Goal: Information Seeking & Learning: Learn about a topic

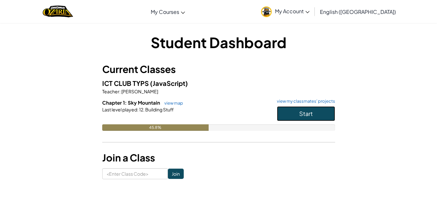
click at [299, 114] on span "Start" at bounding box center [306, 113] width 14 height 7
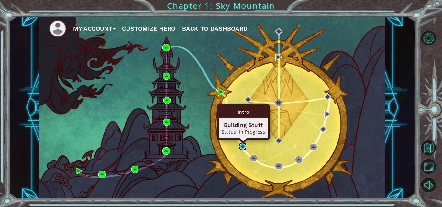
click at [242, 146] on img at bounding box center [242, 146] width 7 height 7
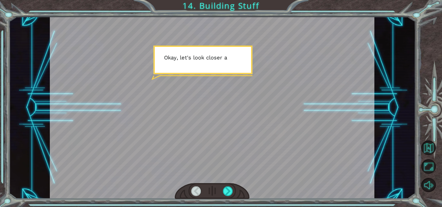
click at [196, 61] on div at bounding box center [212, 107] width 324 height 182
click at [228, 193] on div at bounding box center [228, 192] width 10 height 10
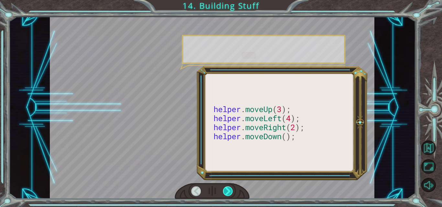
click at [228, 193] on div at bounding box center [228, 192] width 10 height 10
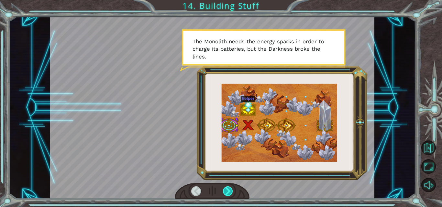
click at [228, 188] on div at bounding box center [228, 192] width 10 height 10
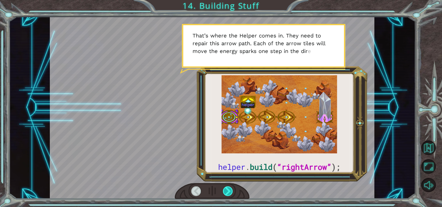
click at [228, 188] on div at bounding box center [228, 192] width 10 height 10
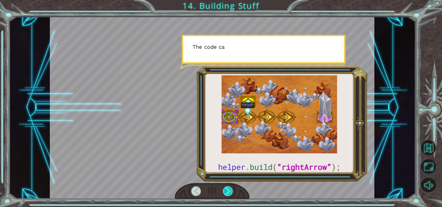
click at [228, 188] on div at bounding box center [228, 192] width 10 height 10
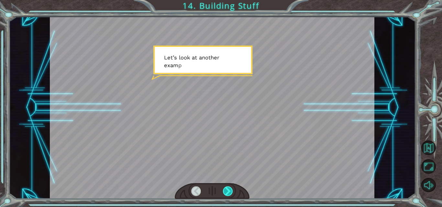
click at [228, 188] on div at bounding box center [228, 192] width 10 height 10
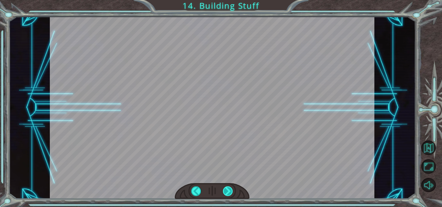
click at [228, 188] on div at bounding box center [228, 192] width 10 height 10
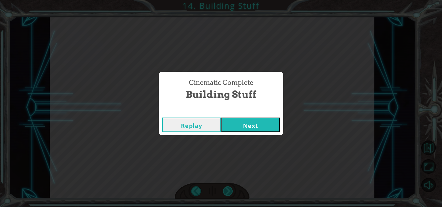
click at [228, 188] on div "Cinematic Complete Building Stuff Replay Next" at bounding box center [221, 103] width 442 height 207
click at [264, 121] on button "Next" at bounding box center [250, 125] width 59 height 15
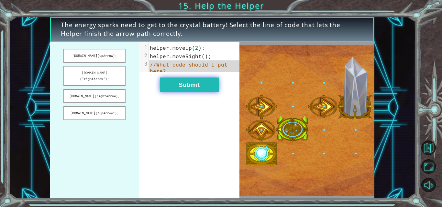
click at [184, 89] on button "Submit" at bounding box center [189, 85] width 59 height 15
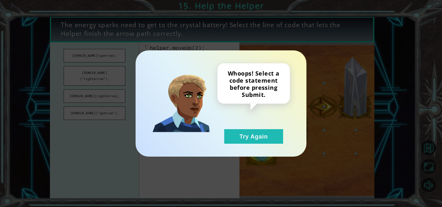
click at [264, 149] on div "Whoops! Select a code statement before pressing Submit. Try Again" at bounding box center [220, 103] width 171 height 106
click at [258, 138] on button "Try Again" at bounding box center [253, 136] width 59 height 15
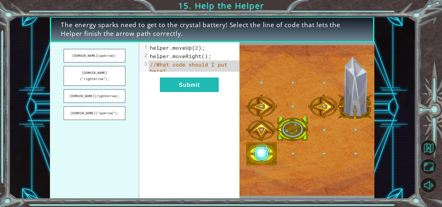
drag, startPoint x: 99, startPoint y: 89, endPoint x: 168, endPoint y: 80, distance: 69.6
click at [168, 80] on div "[DOMAIN_NAME](upArrow); [DOMAIN_NAME](“rightArrow”); [DOMAIN_NAME](rightArrow);…" at bounding box center [144, 120] width 189 height 157
drag, startPoint x: 102, startPoint y: 88, endPoint x: 167, endPoint y: 70, distance: 67.5
click at [167, 70] on div "[DOMAIN_NAME](upArrow); [DOMAIN_NAME](“rightArrow”); [DOMAIN_NAME](rightArrow);…" at bounding box center [144, 120] width 189 height 157
click at [108, 89] on button "[DOMAIN_NAME](rightArrow);" at bounding box center [94, 96] width 62 height 14
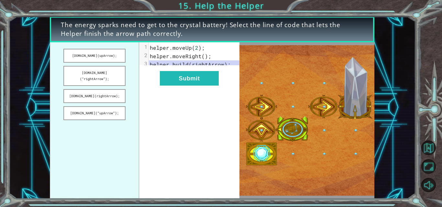
click at [168, 70] on div "xxxxxxxxxx 3 1 helper . moveUp ( 2 ); 2 helper . moveRight (); 3 helper . build…" at bounding box center [196, 56] width 95 height 28
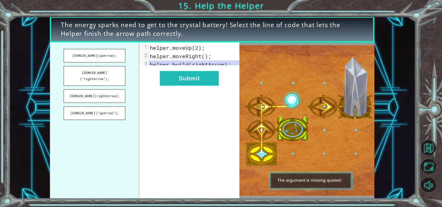
drag, startPoint x: 91, startPoint y: 107, endPoint x: 155, endPoint y: 79, distance: 70.0
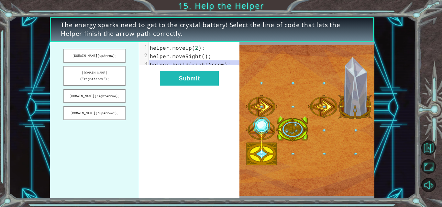
click at [155, 79] on div "[DOMAIN_NAME](upArrow); [DOMAIN_NAME](“rightArrow”); [DOMAIN_NAME](rightArrow);…" at bounding box center [144, 120] width 189 height 157
drag, startPoint x: 106, startPoint y: 102, endPoint x: 158, endPoint y: 69, distance: 61.5
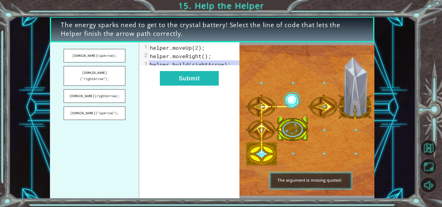
click at [158, 69] on div "[DOMAIN_NAME](upArrow); [DOMAIN_NAME](“rightArrow”); [DOMAIN_NAME](rightArrow);…" at bounding box center [144, 120] width 189 height 157
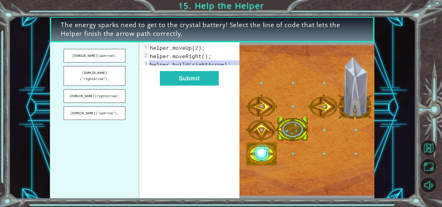
drag, startPoint x: 101, startPoint y: 107, endPoint x: 138, endPoint y: 89, distance: 40.8
click at [138, 89] on ul "[DOMAIN_NAME](upArrow); [DOMAIN_NAME](“rightArrow”); [DOMAIN_NAME](rightArrow);…" at bounding box center [94, 120] width 89 height 157
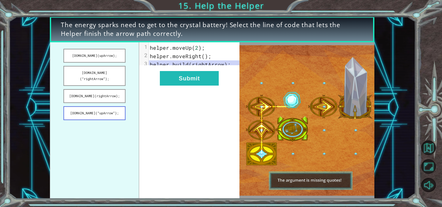
click at [104, 107] on button "[DOMAIN_NAME](“upArrow”);" at bounding box center [94, 113] width 62 height 14
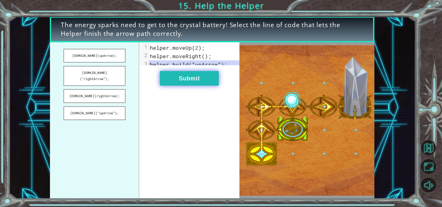
click at [176, 84] on button "Submit" at bounding box center [189, 78] width 59 height 15
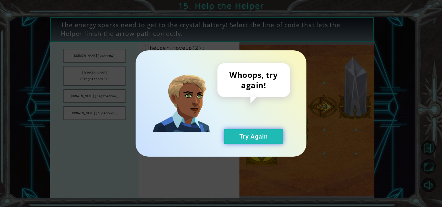
click at [251, 138] on button "Try Again" at bounding box center [253, 136] width 59 height 15
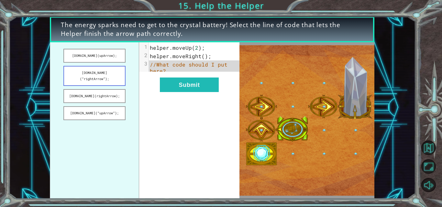
click at [109, 71] on button "[DOMAIN_NAME](“rightArrow”);" at bounding box center [94, 76] width 62 height 20
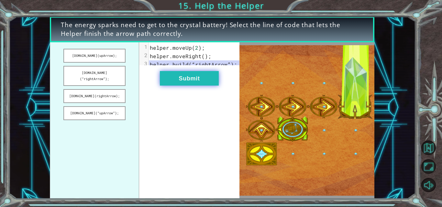
click at [186, 81] on button "Submit" at bounding box center [189, 78] width 59 height 15
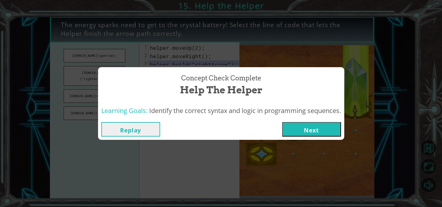
click at [301, 129] on button "Next" at bounding box center [311, 129] width 59 height 15
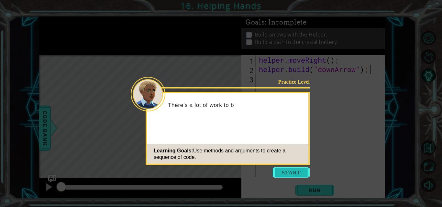
click at [287, 171] on button "Start" at bounding box center [291, 173] width 37 height 10
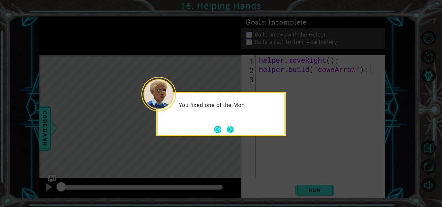
click at [227, 132] on button "Next" at bounding box center [230, 129] width 7 height 7
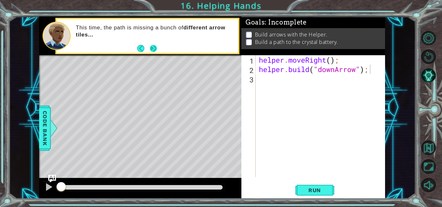
click at [155, 49] on button "Next" at bounding box center [153, 48] width 7 height 7
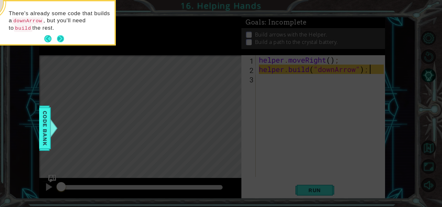
click at [58, 37] on button "Next" at bounding box center [60, 38] width 7 height 7
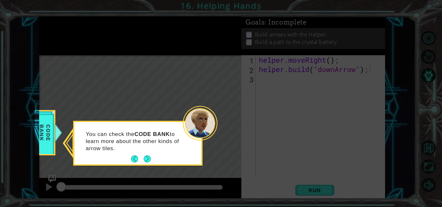
click at [140, 139] on p "You can check the CODE BANK to learn more about the other kinds of arrow tiles." at bounding box center [134, 141] width 97 height 21
click at [192, 125] on div at bounding box center [200, 123] width 35 height 35
click at [147, 157] on button "Next" at bounding box center [147, 159] width 7 height 7
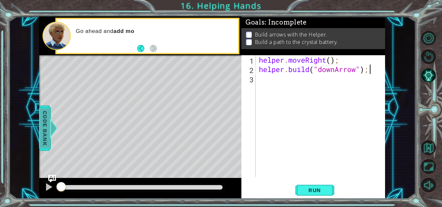
click at [43, 132] on span "Code Bank" at bounding box center [45, 128] width 10 height 39
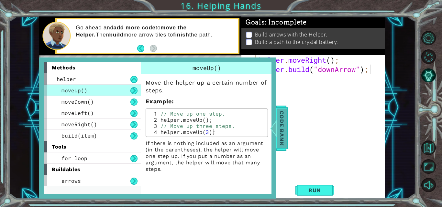
click at [286, 131] on span "Code Bank" at bounding box center [281, 128] width 10 height 39
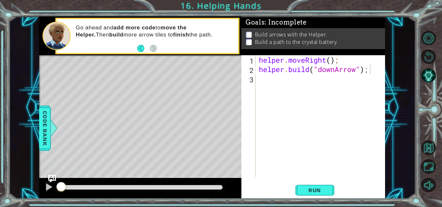
click at [280, 81] on div "helper . moveRight ( ) ; helper . build ( "downArrow" ) ;" at bounding box center [321, 125] width 129 height 141
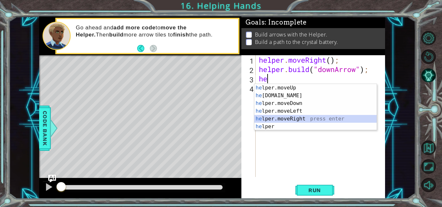
click at [303, 117] on div "he lper.moveUp press enter he [DOMAIN_NAME] press enter he lper.moveDown press …" at bounding box center [315, 115] width 122 height 62
type textarea "helper.moveRight(1);"
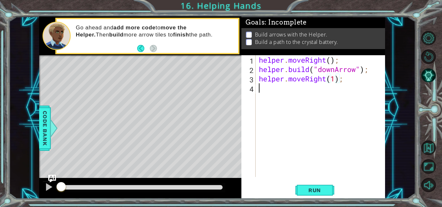
click at [291, 86] on div "helper . moveRight ( ) ; helper . build ( "downArrow" ) ; helper . moveRight ( …" at bounding box center [321, 125] width 129 height 141
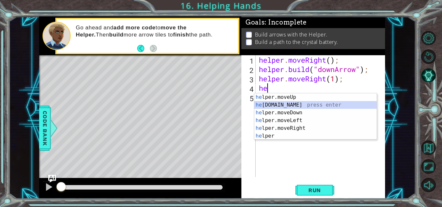
click at [294, 103] on div "he lper.moveUp press enter he [DOMAIN_NAME] press enter he lper.moveDown press …" at bounding box center [315, 124] width 122 height 62
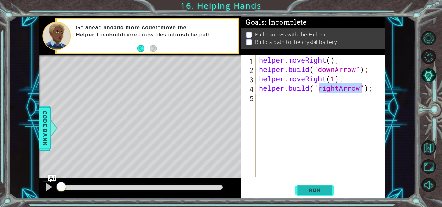
click at [315, 189] on span "Run" at bounding box center [315, 190] width 26 height 6
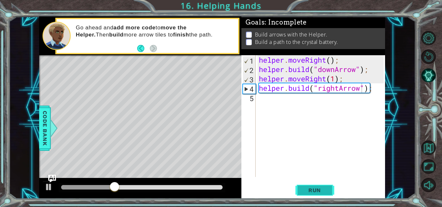
click at [304, 192] on span "Run" at bounding box center [315, 190] width 26 height 6
click at [306, 187] on button "Run" at bounding box center [314, 190] width 39 height 14
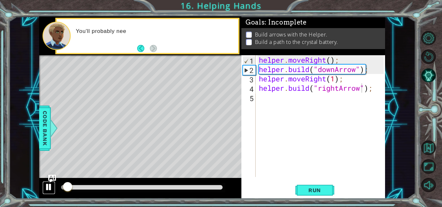
click at [47, 187] on div at bounding box center [49, 187] width 8 height 8
click at [326, 78] on div "helper . moveRight ( ) ; helper . build ( "downArrow" ) ; helper . moveRight ( …" at bounding box center [321, 125] width 129 height 141
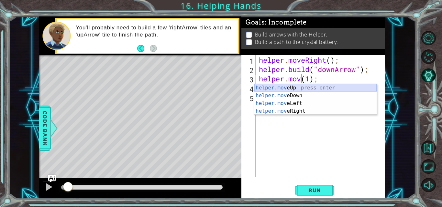
click at [295, 85] on div "helper.mov eUp press enter helper.mov eDown press enter helper.mov eLeft press …" at bounding box center [315, 107] width 122 height 47
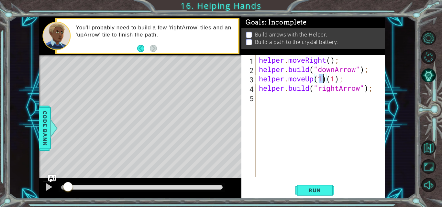
click at [339, 77] on div "helper . moveRight ( ) ; helper . build ( "downArrow" ) ; helper . moveUp ( 1 )…" at bounding box center [321, 125] width 129 height 141
click at [311, 190] on span "Run" at bounding box center [315, 190] width 26 height 6
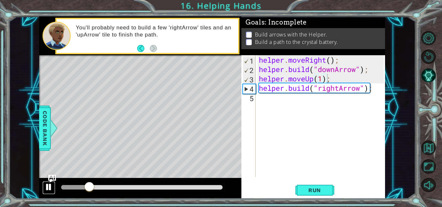
click at [47, 187] on div at bounding box center [49, 187] width 8 height 8
click at [311, 81] on div "helper . moveRight ( ) ; helper . build ( "downArrow" ) ; helper . moveUp ( 1 )…" at bounding box center [321, 125] width 129 height 141
click at [316, 76] on div "helper . moveRight ( ) ; helper . build ( "downArrow" ) ; helper . moveUp ( 1 )…" at bounding box center [321, 125] width 129 height 141
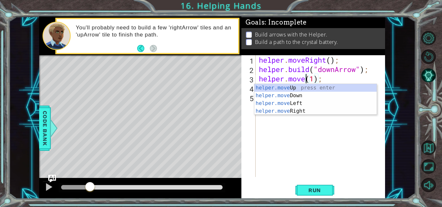
scroll to position [0, 3]
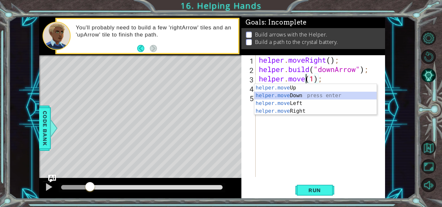
click at [298, 95] on div "helper.move Up press enter helper.move Down press enter helper.move Left press …" at bounding box center [315, 107] width 122 height 47
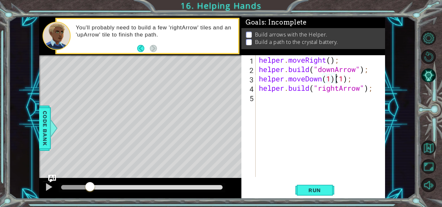
click at [336, 80] on div "helper . moveRight ( ) ; helper . build ( "downArrow" ) ; helper . moveDown ( 1…" at bounding box center [321, 125] width 129 height 141
type textarea "helper.moveDown(1);"
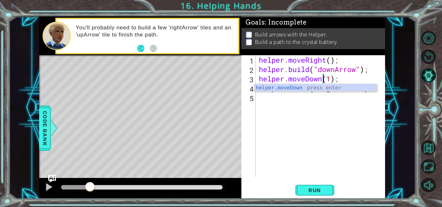
click at [281, 111] on div "helper . moveRight ( ) ; helper . build ( "downArrow" ) ; helper . moveDown ( 1…" at bounding box center [321, 125] width 129 height 141
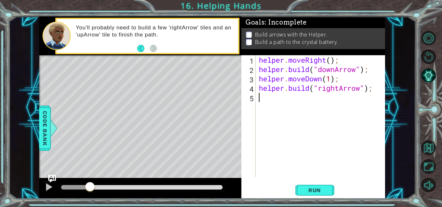
scroll to position [0, 0]
click at [305, 188] on span "Run" at bounding box center [315, 190] width 26 height 6
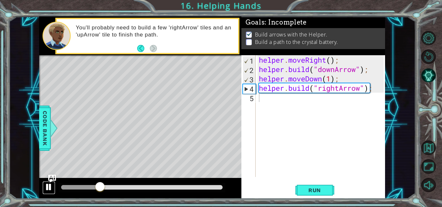
click at [51, 185] on div at bounding box center [49, 187] width 8 height 8
click at [264, 96] on div "helper . moveRight ( ) ; helper . build ( "downArrow" ) ; helper . moveDown ( 1…" at bounding box center [321, 125] width 129 height 141
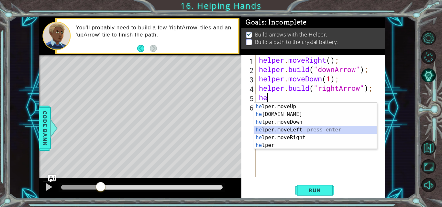
click at [257, 131] on div "he lper.moveUp press enter he [DOMAIN_NAME] press enter he lper.moveDown press …" at bounding box center [315, 134] width 122 height 62
type textarea "helper.moveLeft(1);"
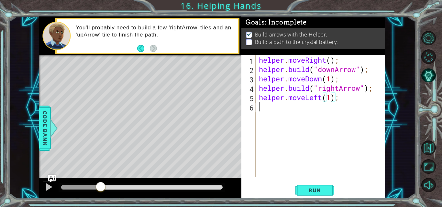
click at [281, 108] on div "helper . moveRight ( ) ; helper . build ( "downArrow" ) ; helper . moveDown ( 1…" at bounding box center [321, 125] width 129 height 141
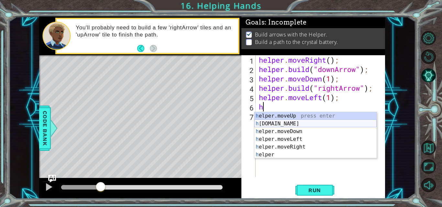
click at [289, 124] on div "h elper.moveUp press enter h [DOMAIN_NAME] press enter h elper.moveDown press e…" at bounding box center [315, 143] width 122 height 62
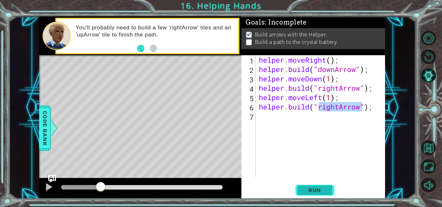
click at [305, 190] on span "Run" at bounding box center [315, 190] width 26 height 6
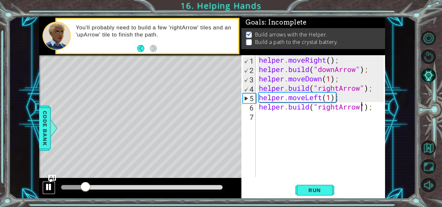
click at [45, 184] on div at bounding box center [49, 187] width 8 height 8
click at [321, 96] on div "helper . moveRight ( ) ; helper . build ( "downArrow" ) ; helper . moveDown ( 1…" at bounding box center [321, 125] width 129 height 141
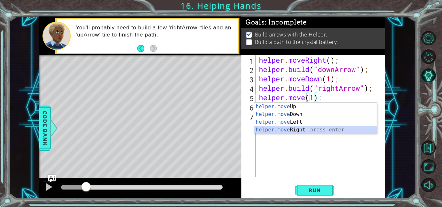
click at [288, 131] on div "helper.move Up press enter helper.move Down press enter helper.move Left press …" at bounding box center [315, 126] width 122 height 47
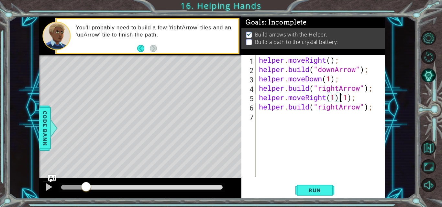
click at [339, 96] on div "helper . moveRight ( ) ; helper . build ( "downArrow" ) ; helper . moveDown ( 1…" at bounding box center [321, 125] width 129 height 141
type textarea "helper.moveRight(1);"
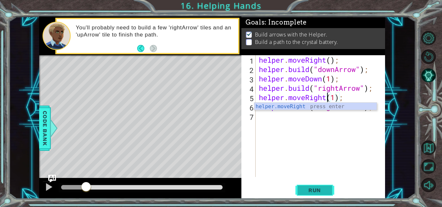
click at [313, 190] on span "Run" at bounding box center [315, 190] width 26 height 6
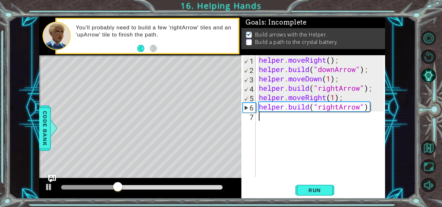
click at [288, 113] on div "helper . moveRight ( ) ; helper . build ( "downArrow" ) ; helper . moveDown ( 1…" at bounding box center [321, 125] width 129 height 141
click at [48, 183] on div at bounding box center [49, 187] width 8 height 8
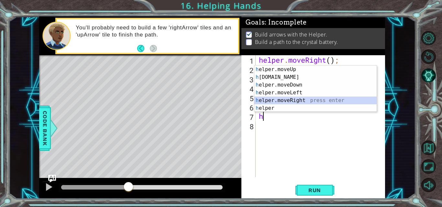
click at [288, 100] on div "h elper.moveUp press enter h [DOMAIN_NAME] press enter h elper.moveDown press e…" at bounding box center [315, 97] width 122 height 62
type textarea "helper.moveRight(1);"
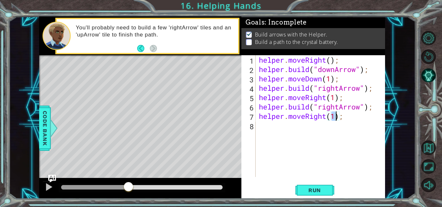
click at [274, 128] on div "helper . moveRight ( ) ; helper . build ( "downArrow" ) ; helper . moveDown ( 1…" at bounding box center [321, 125] width 129 height 141
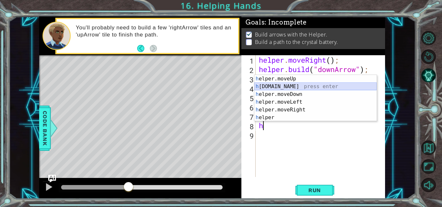
click at [308, 87] on div "h elper.moveUp press enter h [DOMAIN_NAME] press enter h elper.moveDown press e…" at bounding box center [315, 106] width 122 height 62
type textarea "[DOMAIN_NAME]("rightArrow");"
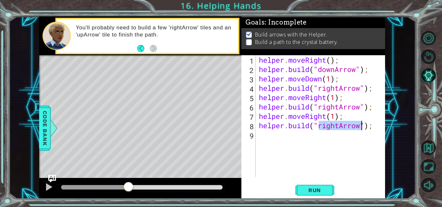
click at [274, 136] on div "helper . moveRight ( ) ; helper . build ( "downArrow" ) ; helper . moveDown ( 1…" at bounding box center [321, 125] width 129 height 141
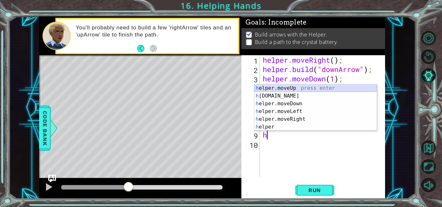
click at [304, 87] on div "h elper.moveUp press enter h [DOMAIN_NAME] press enter h elper.moveDown press e…" at bounding box center [315, 115] width 122 height 62
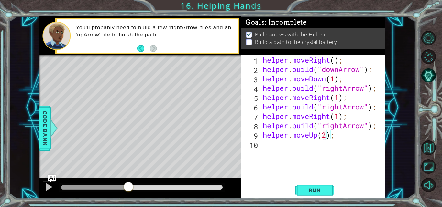
scroll to position [0, 3]
type textarea "helper.moveUp(2);"
click at [319, 187] on button "Run" at bounding box center [314, 190] width 39 height 14
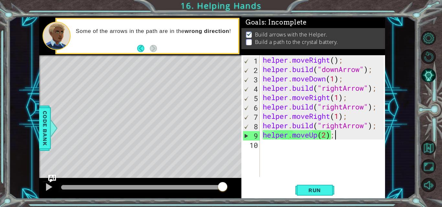
click at [363, 135] on div "helper . moveRight ( ) ; helper . build ( "downArrow" ) ; helper . moveDown ( 1…" at bounding box center [323, 125] width 125 height 141
click at [250, 40] on p at bounding box center [249, 42] width 6 height 6
click at [268, 146] on div "helper . moveRight ( ) ; helper . build ( "downArrow" ) ; helper . moveDown ( 1…" at bounding box center [323, 125] width 125 height 141
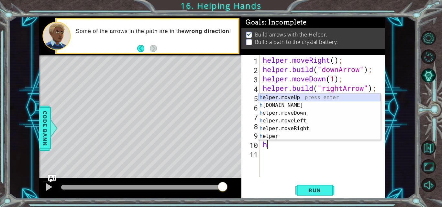
click at [293, 95] on div "h elper.moveUp press enter h [DOMAIN_NAME] press enter h elper.moveDown press e…" at bounding box center [319, 125] width 122 height 62
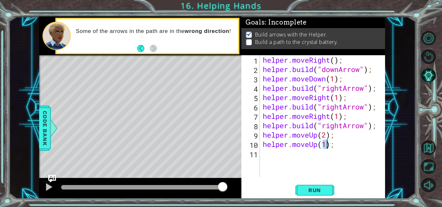
click at [305, 180] on div "helper.moveUp(1); 1 2 3 4 5 6 7 8 9 10 11 helper . moveRight ( ) ; helper . bui…" at bounding box center [313, 127] width 144 height 144
click at [306, 192] on span "Run" at bounding box center [315, 190] width 26 height 6
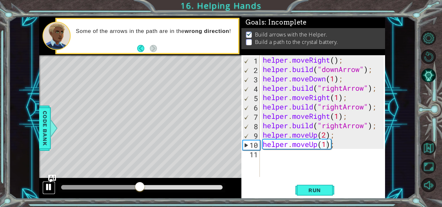
click at [52, 189] on div at bounding box center [49, 187] width 8 height 8
click at [337, 144] on div "helper . moveRight ( ) ; helper . build ( "downArrow" ) ; helper . moveDown ( 1…" at bounding box center [323, 125] width 125 height 141
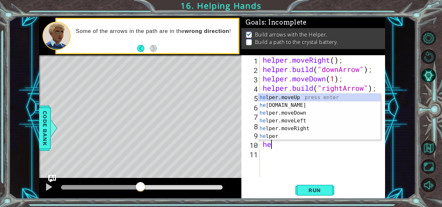
type textarea "h"
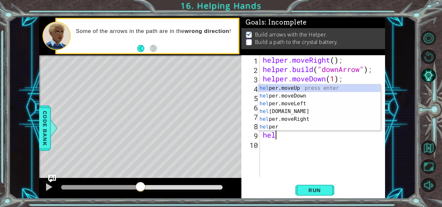
type textarea "h"
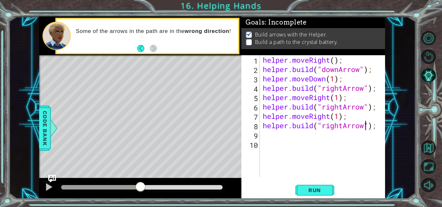
click at [366, 127] on div "helper . moveRight ( ) ; helper . build ( "downArrow" ) ; helper . moveDown ( 1…" at bounding box center [323, 125] width 125 height 141
type textarea "[DOMAIN_NAME]("uparrow");"
click at [314, 193] on span "Run" at bounding box center [315, 190] width 26 height 6
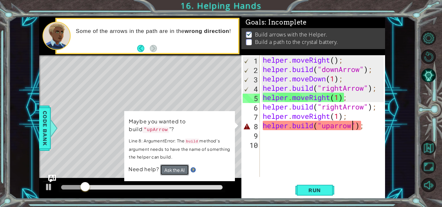
click at [170, 165] on button "Ask the AI" at bounding box center [174, 170] width 29 height 11
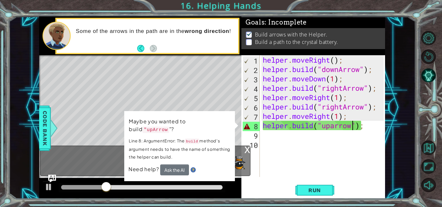
click at [232, 116] on div "Maybe you wanted to build "upArrow "? Line 8: ArgumentError: The build method's…" at bounding box center [179, 146] width 111 height 70
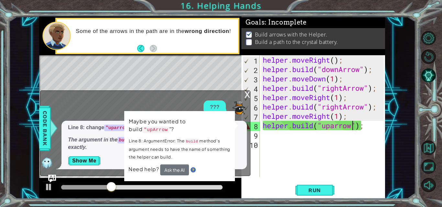
click at [247, 96] on div "x" at bounding box center [247, 94] width 6 height 6
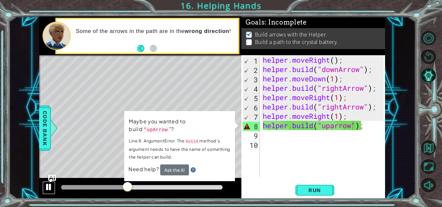
click at [45, 184] on div at bounding box center [49, 187] width 8 height 8
click at [191, 168] on img at bounding box center [192, 170] width 5 height 5
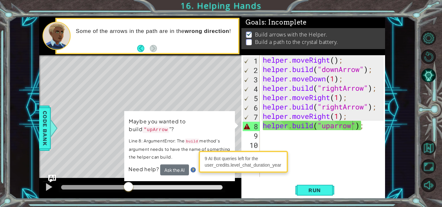
click at [193, 168] on img at bounding box center [192, 170] width 5 height 5
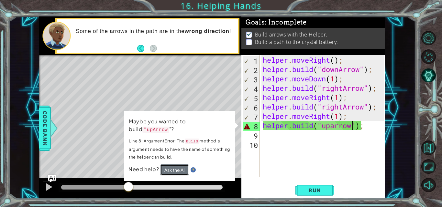
click at [172, 165] on button "Ask the AI" at bounding box center [174, 170] width 29 height 11
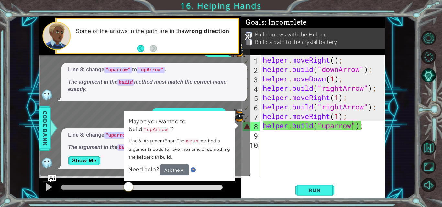
click at [117, 164] on p "Show Me" at bounding box center [145, 161] width 154 height 10
click at [312, 144] on div "helper . moveRight ( ) ; helper . build ( "downArrow" ) ; helper . moveDown ( 1…" at bounding box center [323, 125] width 125 height 141
click at [249, 38] on div "x" at bounding box center [247, 36] width 6 height 6
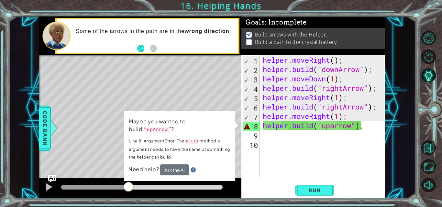
click at [142, 52] on button "Back" at bounding box center [143, 48] width 13 height 7
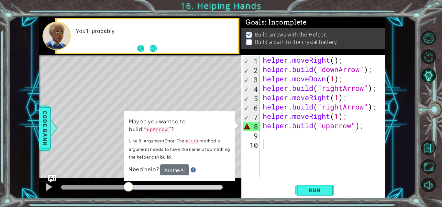
click at [140, 49] on button "Back" at bounding box center [143, 48] width 13 height 7
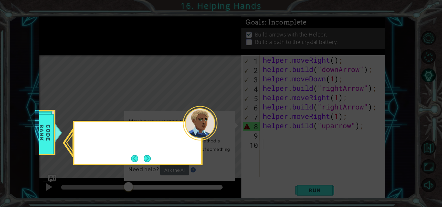
click at [140, 49] on icon at bounding box center [221, 103] width 442 height 207
click at [144, 155] on button "Next" at bounding box center [147, 158] width 7 height 7
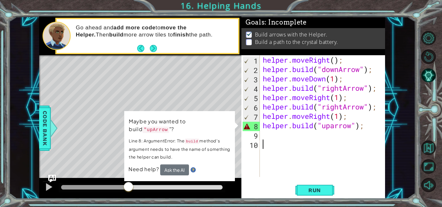
click at [144, 155] on td "Maybe you wanted to build "upArrow "? Line 8: ArgumentError: The build method's…" at bounding box center [179, 140] width 102 height 47
click at [354, 125] on div "helper . moveRight ( ) ; helper . build ( "downArrow" ) ; helper . moveDown ( 1…" at bounding box center [323, 125] width 125 height 141
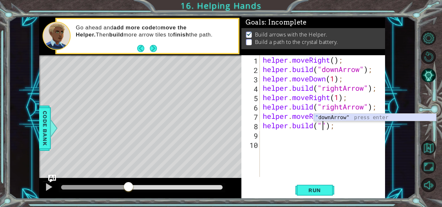
click at [329, 116] on div "" downArrow" press enter" at bounding box center [375, 125] width 122 height 23
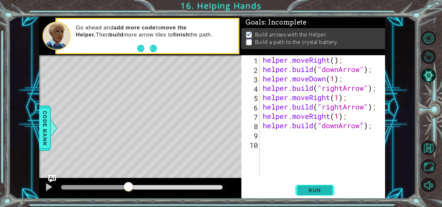
click at [322, 191] on span "Run" at bounding box center [315, 190] width 26 height 6
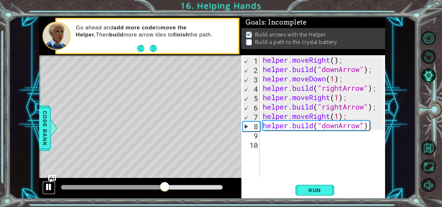
click at [48, 187] on div at bounding box center [49, 187] width 8 height 8
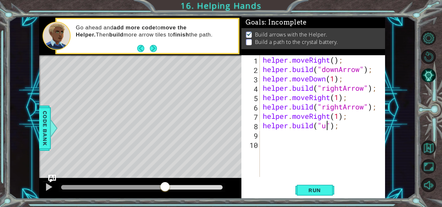
scroll to position [0, 3]
type textarea "[DOMAIN_NAME]("");"
click at [332, 152] on div "helper . moveRight ( ) ; helper . build ( "downArrow" ) ; helper . moveDown ( 1…" at bounding box center [323, 125] width 125 height 141
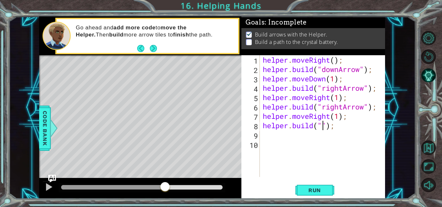
click at [321, 127] on div "helper . moveRight ( ) ; helper . build ( "downArrow" ) ; helper . moveDown ( 1…" at bounding box center [323, 125] width 125 height 141
type textarea "[DOMAIN_NAME]("upArrow");"
click at [305, 185] on button "Run" at bounding box center [314, 190] width 39 height 14
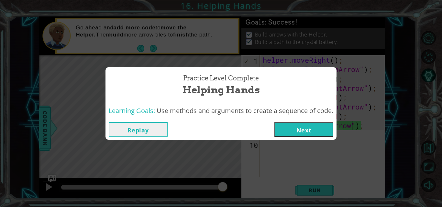
click at [298, 125] on button "Next" at bounding box center [303, 129] width 59 height 15
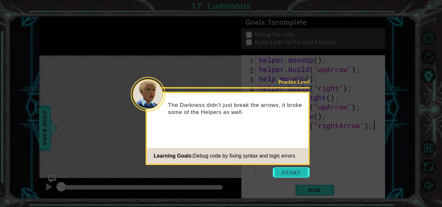
click at [286, 176] on button "Start" at bounding box center [291, 173] width 37 height 10
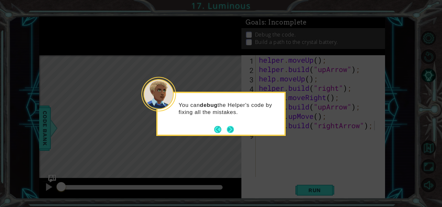
click at [234, 130] on button "Next" at bounding box center [230, 129] width 7 height 7
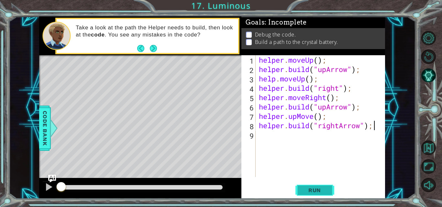
click at [311, 191] on span "Run" at bounding box center [315, 190] width 26 height 6
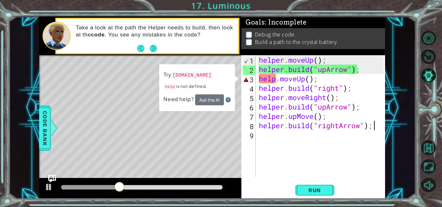
click at [320, 75] on div "helper . moveUp ( ) ; helper . build ( "upArrow" ) ; help . moveUp ( ) ; helper…" at bounding box center [321, 125] width 129 height 141
click at [278, 76] on div "helper . moveUp ( ) ; helper . build ( "upArrow" ) ; help . moveUp ( ) ; helper…" at bounding box center [321, 125] width 129 height 141
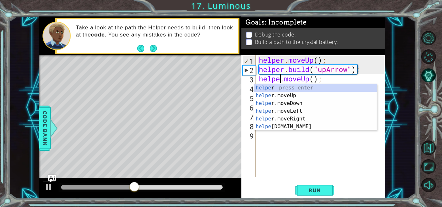
scroll to position [0, 1]
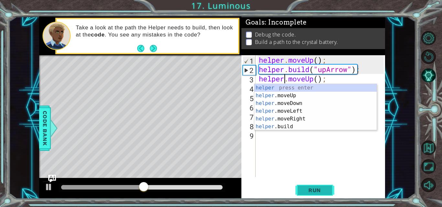
click at [314, 184] on button "Run" at bounding box center [314, 190] width 39 height 14
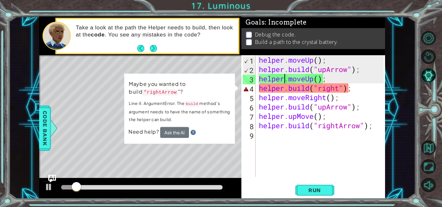
click at [338, 90] on div "helper . moveUp ( ) ; helper . build ( "upArrow" ) ; helper . moveUp ( ) ; help…" at bounding box center [321, 125] width 129 height 141
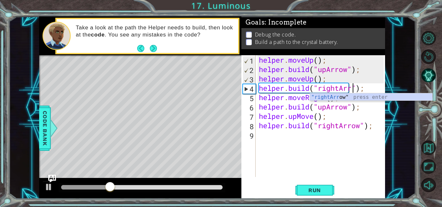
scroll to position [0, 5]
type textarea "[DOMAIN_NAME]("rightArrow");"
click at [359, 158] on div "helper . moveUp ( ) ; helper . build ( "upArrow" ) ; helper . moveUp ( ) ; help…" at bounding box center [321, 125] width 129 height 141
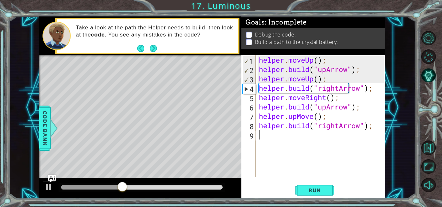
scroll to position [0, 0]
click at [321, 192] on span "Run" at bounding box center [315, 190] width 26 height 6
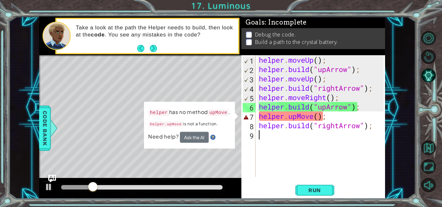
click at [313, 115] on div "helper . moveUp ( ) ; helper . build ( "upArrow" ) ; helper . moveUp ( ) ; help…" at bounding box center [321, 125] width 129 height 141
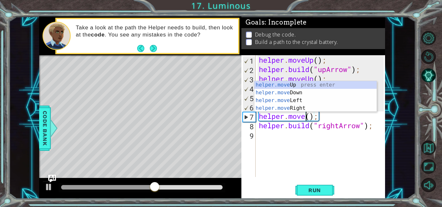
scroll to position [0, 3]
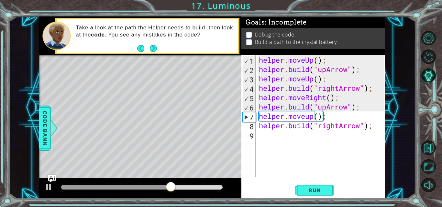
click at [326, 204] on div "1 ההההההההההההההההההההההההההההההההההההההההההההההההההההההההההההההההההההההההההההה…" at bounding box center [221, 103] width 442 height 207
click at [325, 199] on div "helper.moveup(); 1 2 3 4 5 6 7 8 9 helper . moveUp ( ) ; helper . build ( "upAr…" at bounding box center [313, 127] width 144 height 144
click at [322, 188] on span "Run" at bounding box center [315, 190] width 26 height 6
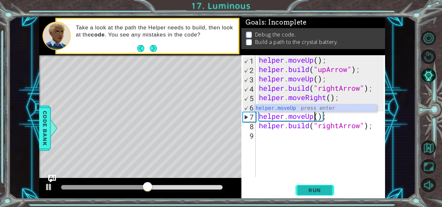
type textarea "helper.moveUp();"
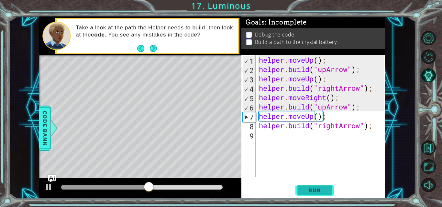
click at [308, 190] on span "Run" at bounding box center [315, 190] width 26 height 6
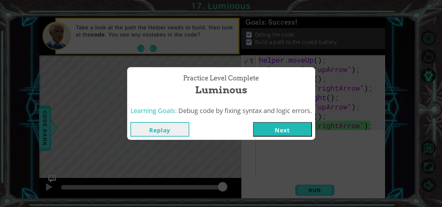
click at [269, 125] on button "Next" at bounding box center [282, 129] width 59 height 15
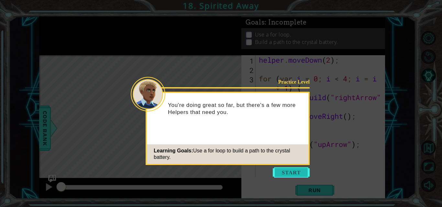
click at [281, 171] on button "Start" at bounding box center [291, 173] width 37 height 10
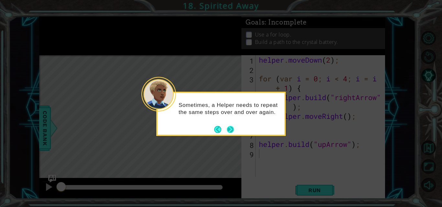
click at [232, 126] on button "Next" at bounding box center [230, 129] width 7 height 7
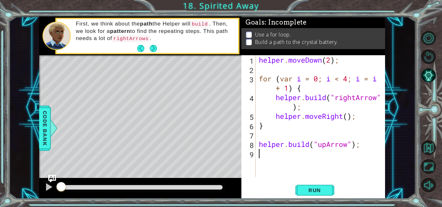
click at [344, 117] on div "helper . moveDown ( 2 ) ; for ( var i = 0 ; i < 4 ; i = i + 1 ) { helper . buil…" at bounding box center [321, 125] width 129 height 141
click at [349, 114] on div "helper . moveDown ( 2 ) ; for ( var i = 0 ; i < 4 ; i = i + 1 ) { helper . buil…" at bounding box center [321, 125] width 129 height 141
type textarea "helper.moveRight(5);"
click at [277, 158] on div "helper . moveDown ( 2 ) ; for ( var i = 0 ; i < 4 ; i = i + 1 ) { helper . buil…" at bounding box center [321, 125] width 129 height 141
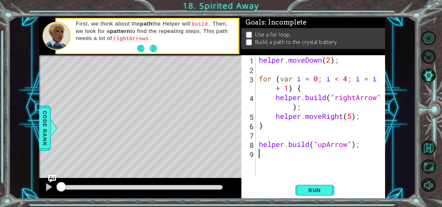
scroll to position [0, 0]
click at [290, 195] on div "Run" at bounding box center [315, 190] width 144 height 14
click at [306, 187] on span "Run" at bounding box center [315, 190] width 26 height 6
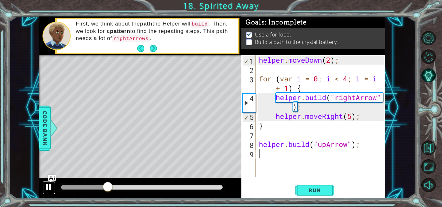
click at [45, 190] on div at bounding box center [49, 187] width 8 height 8
click at [48, 190] on div at bounding box center [49, 187] width 8 height 8
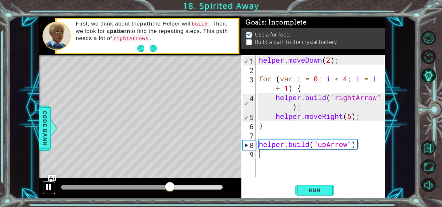
click at [46, 188] on div at bounding box center [49, 187] width 8 height 8
click at [358, 116] on div "helper . moveDown ( 2 ) ; for ( var i = 0 ; i < 4 ; i = i + 1 ) { helper . buil…" at bounding box center [321, 125] width 129 height 141
click at [361, 114] on div "helper . moveDown ( 2 ) ; for ( var i = 0 ; i < 4 ; i = i + 1 ) { helper . buil…" at bounding box center [321, 125] width 129 height 141
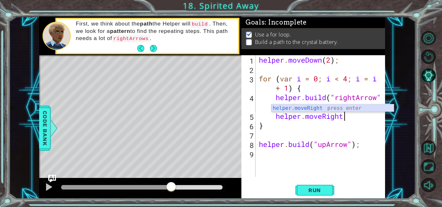
click at [310, 105] on div "helper.moveRight press enter" at bounding box center [332, 115] width 122 height 23
type textarea "helper.moveRight(1);"
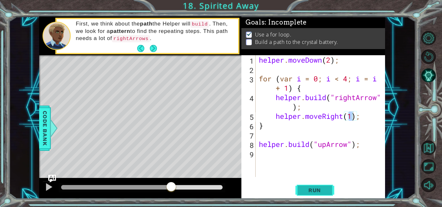
click at [320, 188] on span "Run" at bounding box center [315, 190] width 26 height 6
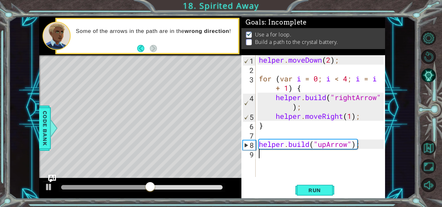
click at [280, 152] on div "helper . moveDown ( 2 ) ; for ( var i = 0 ; i < 4 ; i = i + 1 ) { helper . buil…" at bounding box center [321, 125] width 129 height 141
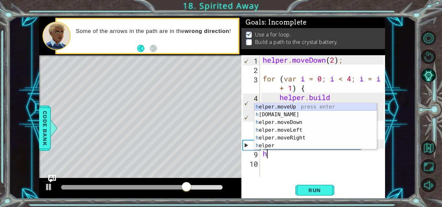
click at [288, 107] on div "h elper.moveUp press enter h [DOMAIN_NAME] press enter h elper.moveDown press e…" at bounding box center [315, 134] width 122 height 62
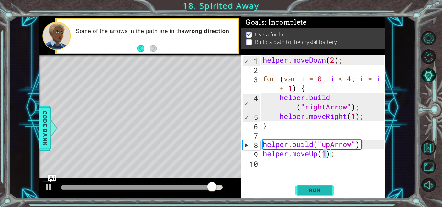
type textarea "helper.moveUp(1);"
click at [320, 186] on button "Run" at bounding box center [314, 190] width 39 height 14
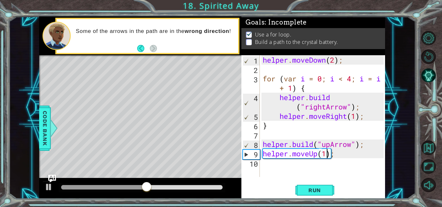
click at [284, 164] on div "helper . moveDown ( 2 ) ; for ( var i = 0 ; i < 4 ; i = i + 1 ) { helper . buil…" at bounding box center [323, 125] width 125 height 141
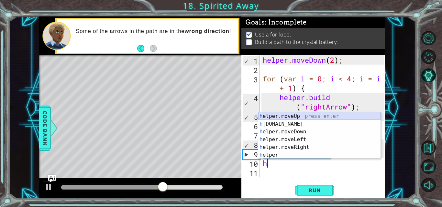
click at [288, 119] on div "h elper.moveUp press enter h [DOMAIN_NAME] press enter h elper.moveDown press e…" at bounding box center [319, 144] width 122 height 62
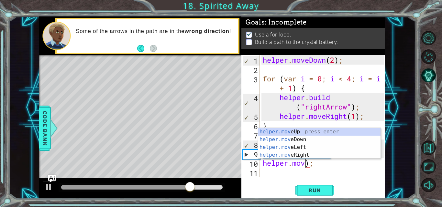
click at [315, 164] on div "helper . moveDown ( 2 ) ; for ( var i = 0 ; i < 4 ; i = i + 1 ) { helper . buil…" at bounding box center [323, 125] width 125 height 141
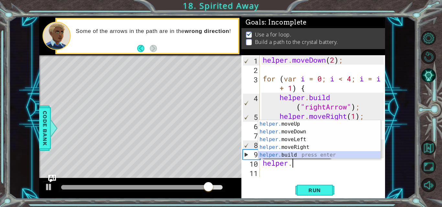
click at [294, 156] on div "helper. moveUp press enter helper. moveDown press enter helper. moveLeft press …" at bounding box center [319, 147] width 122 height 54
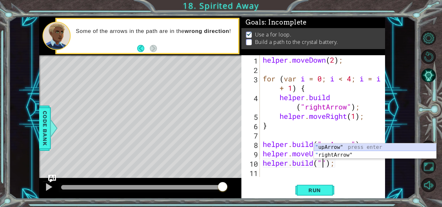
click at [339, 148] on div "" upArrow" press enter " rightArrow" press enter" at bounding box center [375, 159] width 122 height 31
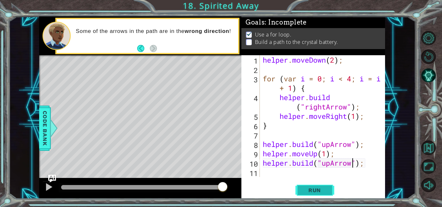
type textarea "[DOMAIN_NAME]("upArrow");"
click at [315, 186] on button "Run" at bounding box center [314, 190] width 39 height 14
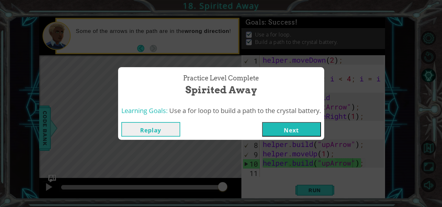
click at [293, 124] on button "Next" at bounding box center [291, 129] width 59 height 15
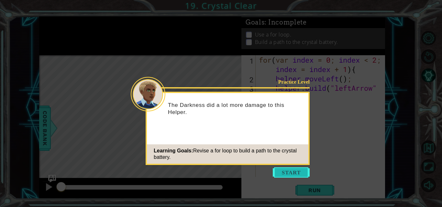
click at [287, 176] on button "Start" at bounding box center [291, 173] width 37 height 10
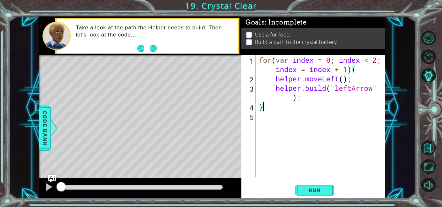
click at [289, 110] on div "for ( var index = 0 ; index < 2 ; index = index + 1 ) { helper . moveLeft ( ) ;…" at bounding box center [321, 130] width 129 height 150
click at [299, 110] on div "for ( var index = 0 ; index < 2 ; index = index + 1 ) { helper . moveLeft ( ) ;…" at bounding box center [321, 130] width 129 height 150
click at [307, 186] on button "Run" at bounding box center [314, 190] width 39 height 14
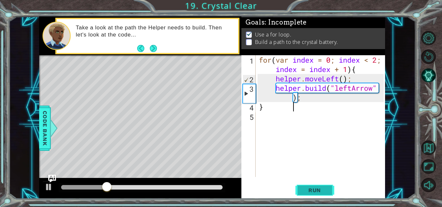
click at [319, 187] on span "Run" at bounding box center [315, 190] width 26 height 6
click at [347, 81] on div "for ( var index = 0 ; index < 2 ; index = index + 1 ) { helper . moveLeft ( ) ;…" at bounding box center [321, 130] width 129 height 150
click at [341, 78] on div "for ( var index = 0 ; index < 2 ; index = index + 1 ) { helper . moveLeft ( ) ;…" at bounding box center [321, 130] width 129 height 150
click at [343, 79] on div "for ( var index = 0 ; index < 2 ; index = index + 1 ) { helper . moveLeft ( ) ;…" at bounding box center [321, 130] width 129 height 150
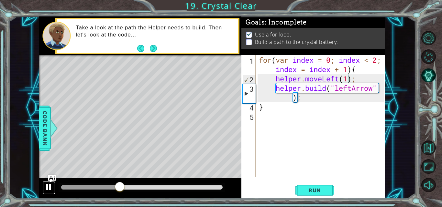
click at [49, 185] on div at bounding box center [49, 187] width 8 height 8
click at [316, 190] on span "Run" at bounding box center [315, 190] width 26 height 6
click at [313, 194] on button "Run" at bounding box center [314, 190] width 39 height 14
click at [45, 186] on div at bounding box center [49, 187] width 8 height 8
click at [141, 46] on button "Back" at bounding box center [143, 48] width 13 height 7
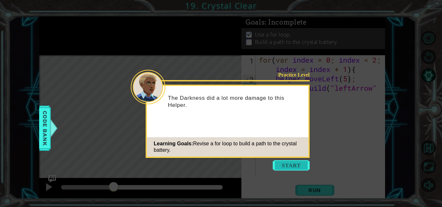
click at [291, 165] on button "Start" at bounding box center [291, 165] width 37 height 10
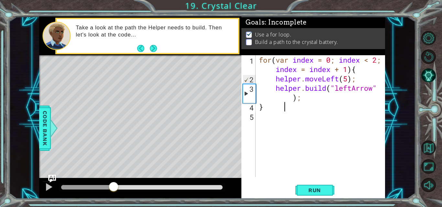
click at [283, 106] on div "for ( var index = 0 ; index < 2 ; index = index + 1 ) { helper . moveLeft ( 5 )…" at bounding box center [321, 130] width 129 height 150
click at [379, 59] on div "for ( var index = 0 ; index < 2 ; index = index + 1 ) { helper . moveLeft ( 5 )…" at bounding box center [321, 130] width 129 height 150
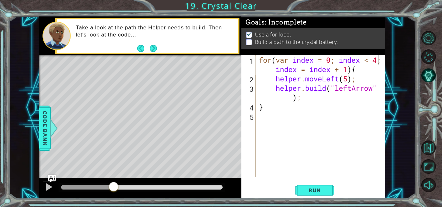
scroll to position [0, 5]
click at [348, 79] on div "for ( var index = 0 ; index < 4 ; index = index + 1 ) { helper . moveLeft ( 5 )…" at bounding box center [321, 130] width 129 height 150
type textarea "helper.moveLeft();"
drag, startPoint x: 323, startPoint y: 197, endPoint x: 323, endPoint y: 192, distance: 4.5
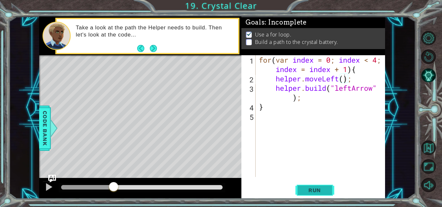
click at [323, 195] on button "Run" at bounding box center [314, 190] width 39 height 14
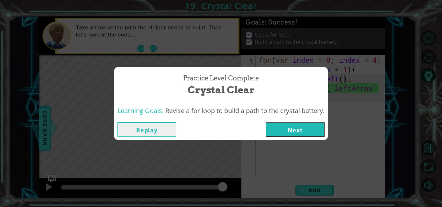
click at [306, 124] on button "Next" at bounding box center [294, 129] width 59 height 15
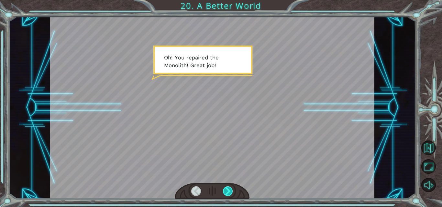
click at [229, 191] on div at bounding box center [228, 192] width 10 height 10
click at [226, 193] on div at bounding box center [228, 192] width 10 height 10
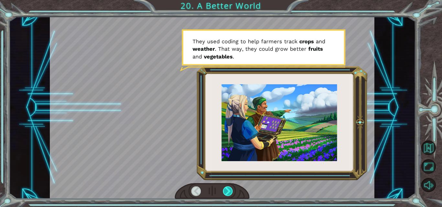
click at [226, 193] on div at bounding box center [228, 192] width 10 height 10
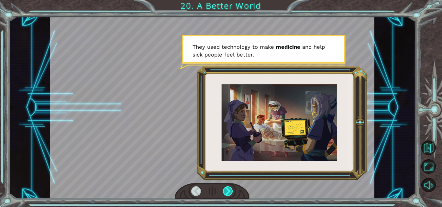
click at [226, 193] on div at bounding box center [228, 192] width 10 height 10
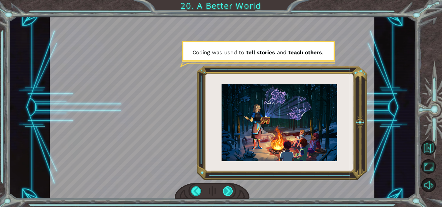
click at [226, 193] on div at bounding box center [228, 192] width 10 height 10
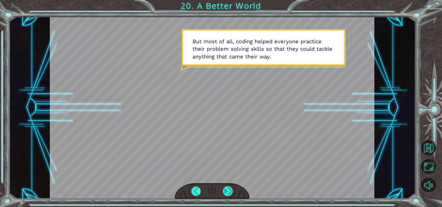
click at [232, 188] on div at bounding box center [228, 192] width 10 height 10
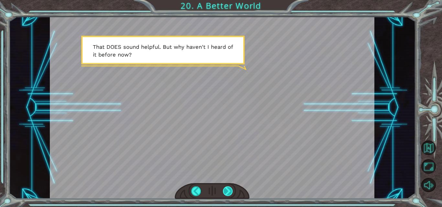
click at [225, 188] on div at bounding box center [228, 192] width 10 height 10
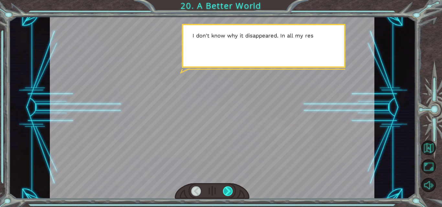
click at [225, 188] on div at bounding box center [228, 192] width 10 height 10
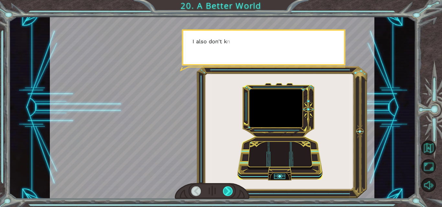
click at [225, 188] on div at bounding box center [228, 192] width 10 height 10
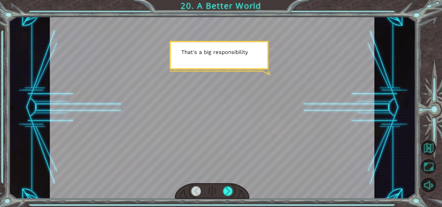
click at [199, 190] on div at bounding box center [196, 192] width 10 height 10
click at [231, 191] on div at bounding box center [228, 192] width 10 height 10
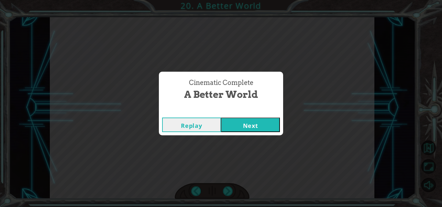
click at [260, 126] on button "Next" at bounding box center [250, 125] width 59 height 15
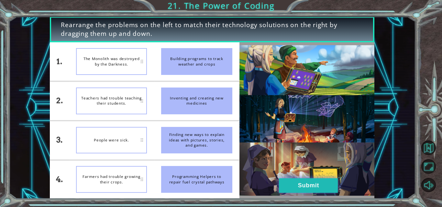
click at [300, 183] on button "Submit" at bounding box center [308, 186] width 59 height 15
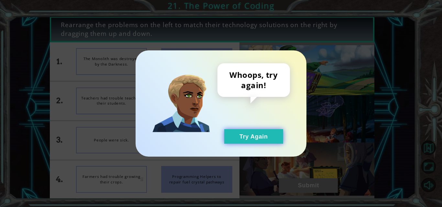
click at [266, 137] on button "Try Again" at bounding box center [253, 136] width 59 height 15
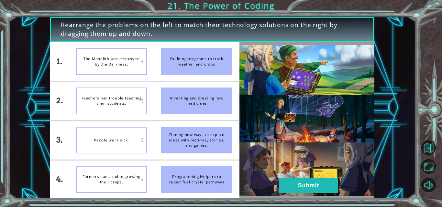
drag, startPoint x: 200, startPoint y: 180, endPoint x: 197, endPoint y: 84, distance: 96.1
click at [197, 84] on ul "Building programs to track weather and crops Inventing and creating new medicin…" at bounding box center [196, 120] width 85 height 157
click at [197, 71] on div "Building programs to track weather and crops" at bounding box center [196, 61] width 71 height 27
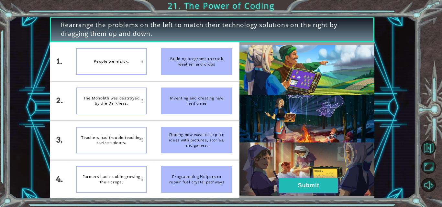
click at [295, 183] on button "Submit" at bounding box center [308, 186] width 59 height 15
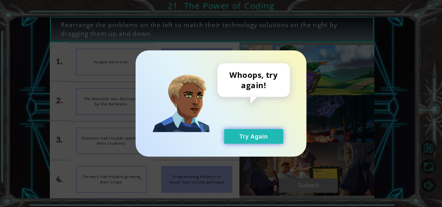
click at [263, 131] on button "Try Again" at bounding box center [253, 136] width 59 height 15
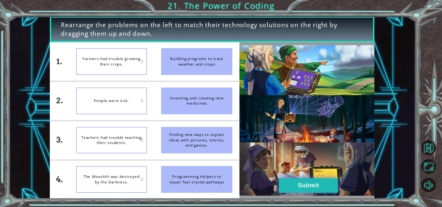
click at [310, 180] on button "Submit" at bounding box center [308, 186] width 59 height 15
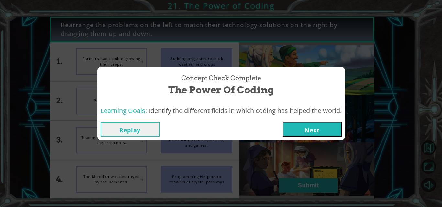
click at [305, 126] on button "Next" at bounding box center [312, 129] width 59 height 15
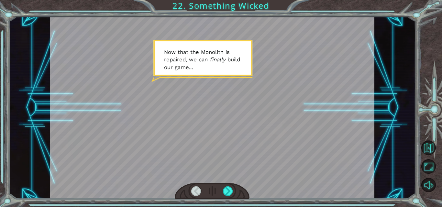
click at [231, 185] on div at bounding box center [212, 191] width 75 height 16
click at [230, 187] on div at bounding box center [228, 192] width 10 height 10
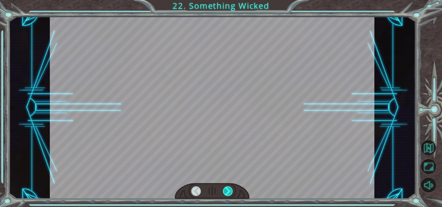
click at [230, 187] on div at bounding box center [228, 192] width 10 height 10
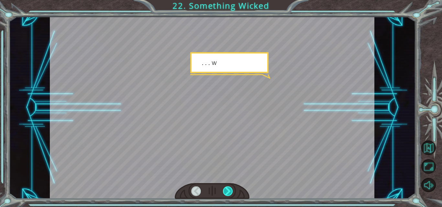
click at [230, 187] on div at bounding box center [228, 192] width 10 height 10
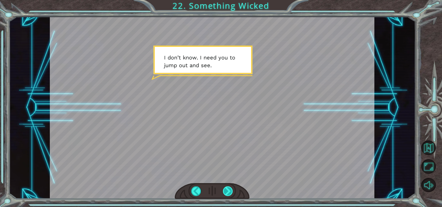
click at [231, 194] on div at bounding box center [228, 192] width 10 height 10
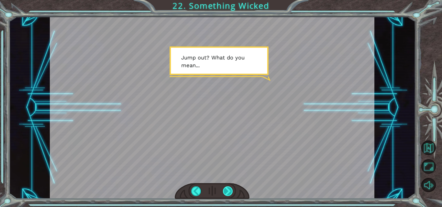
click at [231, 193] on div at bounding box center [228, 192] width 10 height 10
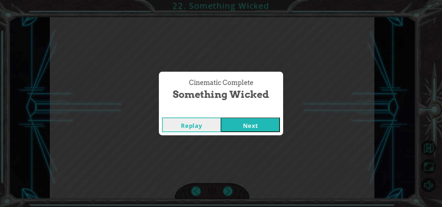
click at [244, 125] on button "Next" at bounding box center [250, 125] width 59 height 15
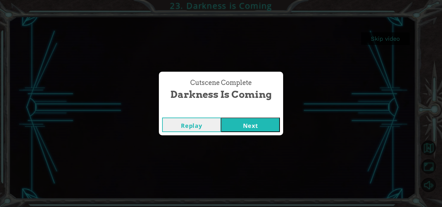
click at [259, 126] on button "Next" at bounding box center [250, 125] width 59 height 15
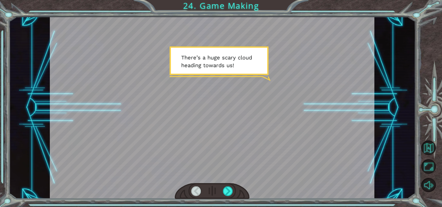
click at [236, 194] on div at bounding box center [212, 191] width 75 height 16
click at [233, 189] on div at bounding box center [212, 191] width 75 height 16
click at [230, 189] on div at bounding box center [228, 192] width 10 height 10
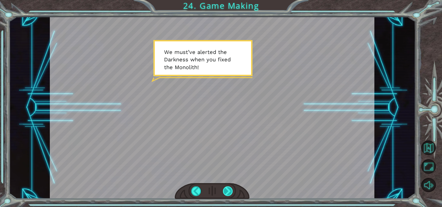
click at [230, 189] on div at bounding box center [228, 192] width 10 height 10
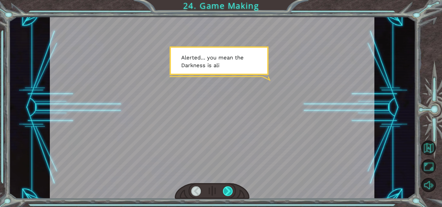
click at [225, 190] on div at bounding box center [228, 192] width 10 height 10
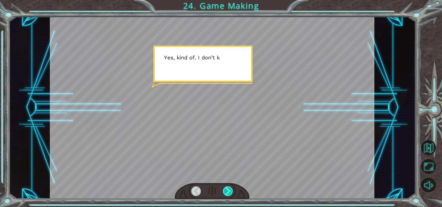
click at [225, 190] on div at bounding box center [228, 192] width 10 height 10
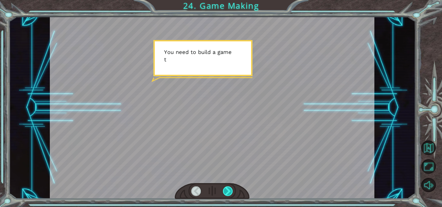
click at [225, 190] on div at bounding box center [228, 192] width 10 height 10
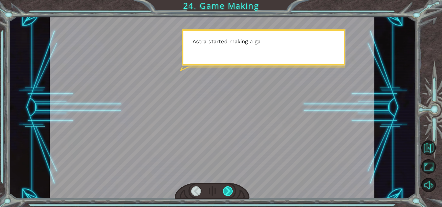
click at [225, 190] on div at bounding box center [228, 192] width 10 height 10
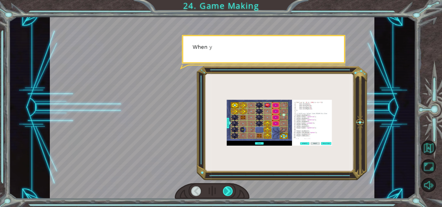
click at [225, 190] on div at bounding box center [228, 192] width 10 height 10
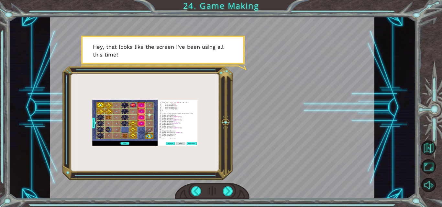
click at [218, 190] on div at bounding box center [212, 191] width 75 height 16
click at [231, 192] on div at bounding box center [228, 192] width 10 height 10
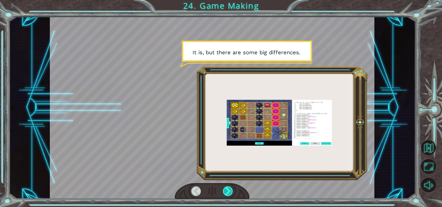
click at [223, 189] on div at bounding box center [228, 192] width 10 height 10
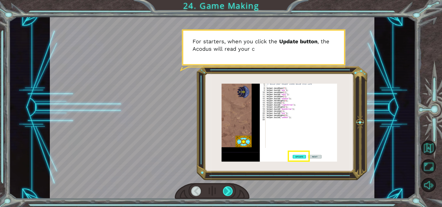
click at [224, 189] on div at bounding box center [228, 192] width 10 height 10
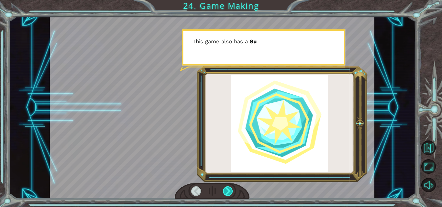
click at [225, 189] on div at bounding box center [228, 192] width 10 height 10
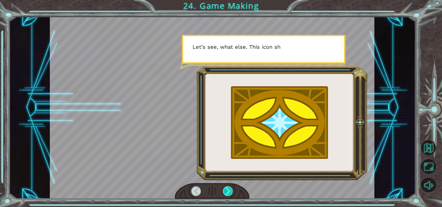
click at [225, 189] on div at bounding box center [228, 192] width 10 height 10
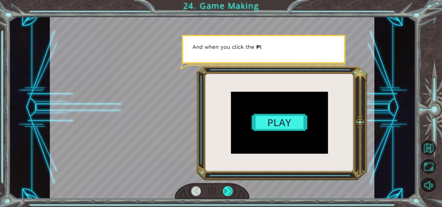
click at [225, 189] on div at bounding box center [228, 192] width 10 height 10
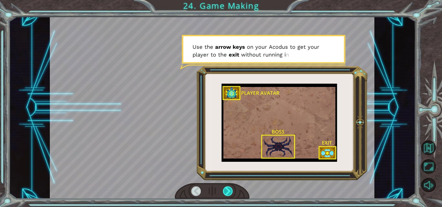
click at [227, 188] on div at bounding box center [228, 192] width 10 height 10
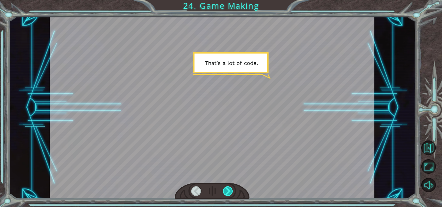
click at [227, 188] on div at bounding box center [228, 192] width 10 height 10
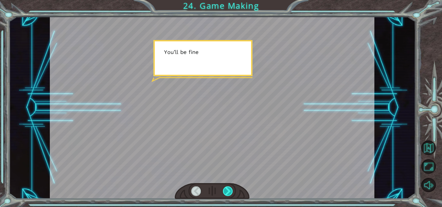
click at [227, 188] on div at bounding box center [228, 192] width 10 height 10
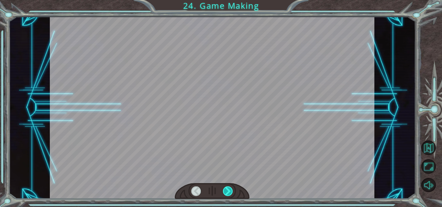
click at [227, 188] on div at bounding box center [228, 192] width 10 height 10
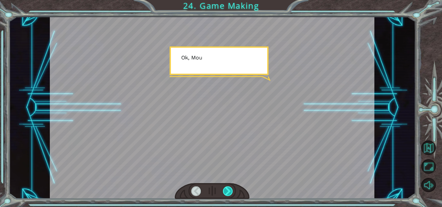
click at [227, 188] on div at bounding box center [228, 192] width 10 height 10
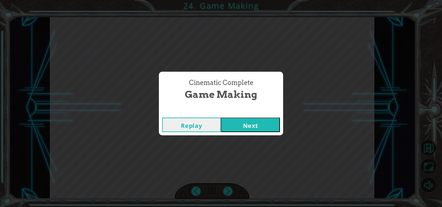
click at [253, 127] on button "Next" at bounding box center [250, 125] width 59 height 15
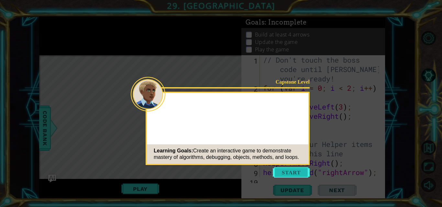
click at [287, 168] on button "Start" at bounding box center [291, 173] width 37 height 10
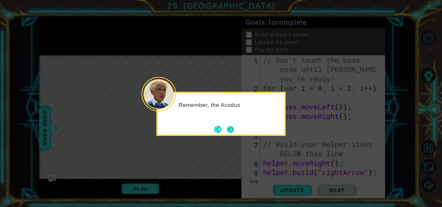
click at [229, 126] on button "Next" at bounding box center [230, 129] width 7 height 7
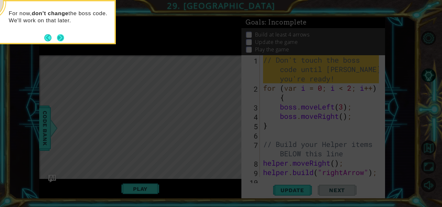
click at [62, 41] on button "Next" at bounding box center [60, 37] width 7 height 7
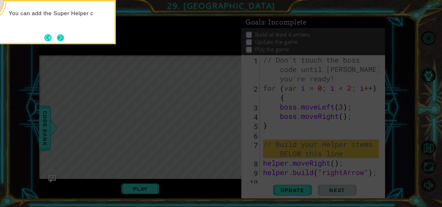
click at [58, 35] on button "Next" at bounding box center [60, 37] width 7 height 7
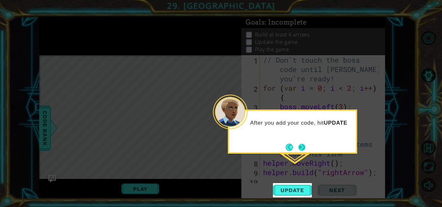
click at [302, 145] on button "Next" at bounding box center [301, 147] width 7 height 7
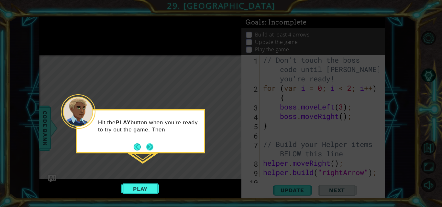
click at [150, 146] on button "Next" at bounding box center [149, 147] width 7 height 7
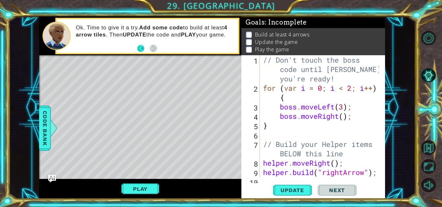
click at [138, 49] on button "Back" at bounding box center [143, 48] width 13 height 7
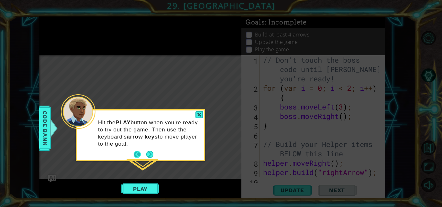
click at [136, 154] on button "Back" at bounding box center [140, 154] width 13 height 7
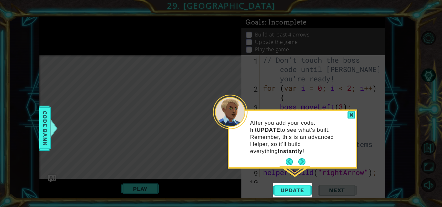
click at [348, 111] on header at bounding box center [292, 112] width 127 height 3
click at [351, 113] on div at bounding box center [351, 115] width 8 height 7
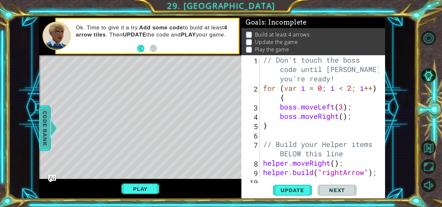
click at [42, 131] on span "Code Bank" at bounding box center [45, 128] width 10 height 39
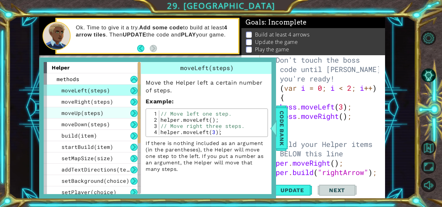
click at [77, 117] on div "moveUp(steps)" at bounding box center [92, 112] width 97 height 11
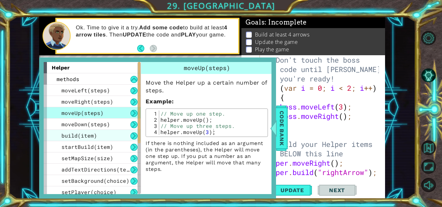
click at [84, 141] on div "build(item)" at bounding box center [92, 135] width 97 height 11
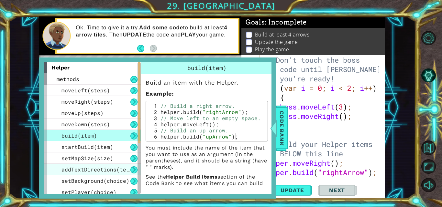
click at [85, 171] on span "addTextDirections(text)" at bounding box center [98, 169] width 74 height 7
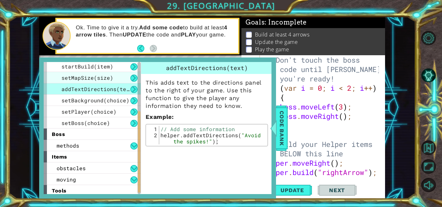
scroll to position [94, 0]
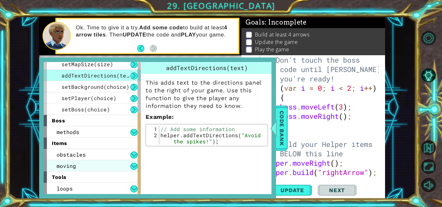
click at [85, 160] on div "moving" at bounding box center [92, 165] width 97 height 11
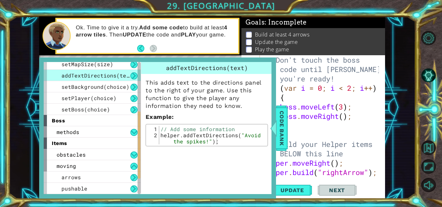
click at [67, 138] on div "items" at bounding box center [92, 143] width 97 height 11
click at [133, 130] on button at bounding box center [133, 132] width 7 height 7
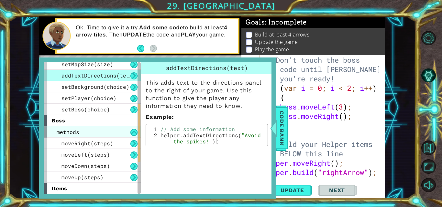
click at [86, 133] on div "methods" at bounding box center [92, 131] width 97 height 11
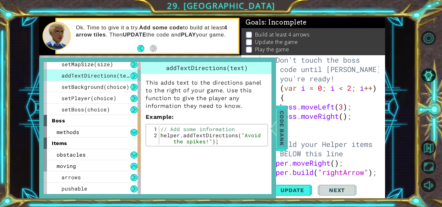
click at [284, 126] on span "Code Bank" at bounding box center [281, 128] width 10 height 39
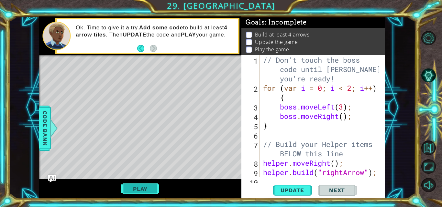
click at [150, 188] on button "Play" at bounding box center [140, 189] width 38 height 12
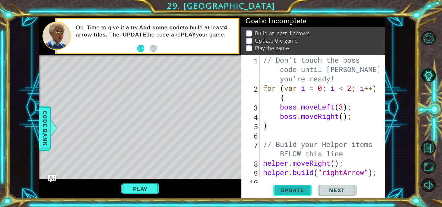
click at [293, 190] on span "Update" at bounding box center [292, 190] width 37 height 6
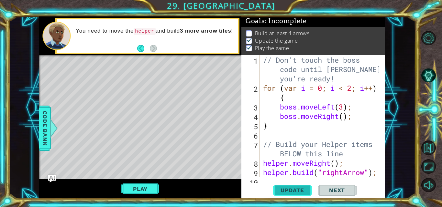
click at [287, 187] on span "Update" at bounding box center [292, 190] width 37 height 6
click at [152, 188] on button "Play" at bounding box center [140, 189] width 38 height 12
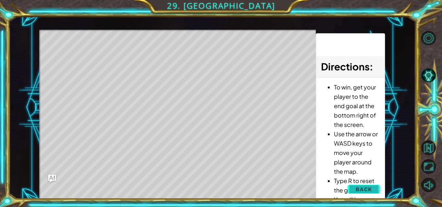
click at [366, 186] on button "Back" at bounding box center [363, 189] width 33 height 13
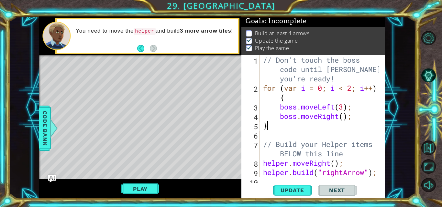
click at [285, 128] on div "// Don't touch the boss code until [PERSON_NAME] says you're ready! for ( var i…" at bounding box center [322, 134] width 120 height 159
click at [342, 117] on div "// Don't touch the boss code until [PERSON_NAME] says you're ready! for ( var i…" at bounding box center [322, 134] width 120 height 159
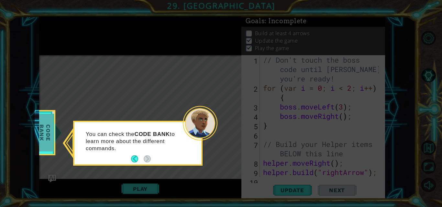
click at [53, 155] on div "Code Bank" at bounding box center [45, 132] width 21 height 45
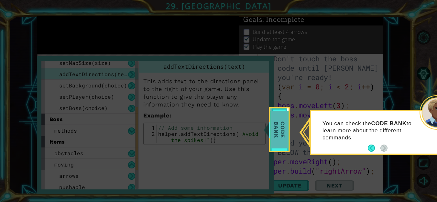
click at [279, 136] on span "Code Bank" at bounding box center [279, 129] width 17 height 37
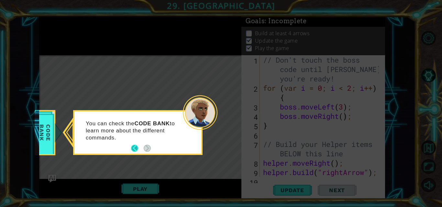
click at [134, 151] on button "Back" at bounding box center [137, 148] width 13 height 7
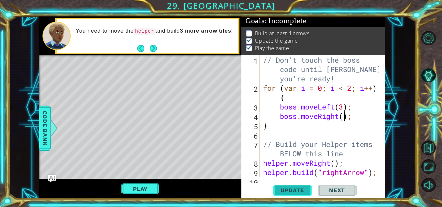
click at [309, 191] on span "Update" at bounding box center [292, 190] width 37 height 6
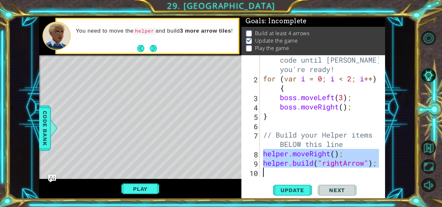
drag, startPoint x: 262, startPoint y: 155, endPoint x: 366, endPoint y: 177, distance: 106.8
click at [366, 177] on div "// Don't touch the boss code until [PERSON_NAME] says you're ready! for ( var i…" at bounding box center [322, 125] width 120 height 159
type textarea "[DOMAIN_NAME]("rightArrow");"
click at [309, 179] on div "[DOMAIN_NAME]("rightArrow"); 1 2 3 4 5 6 7 8 9 10 // Don't touch the boss code …" at bounding box center [313, 127] width 144 height 144
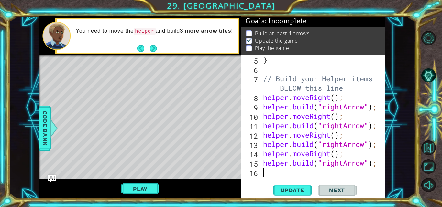
paste textarea "h"
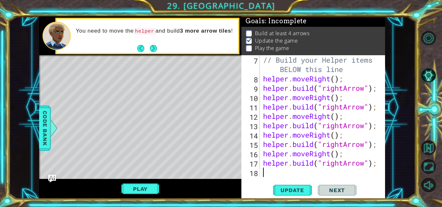
scroll to position [84, 0]
type textarea "h"
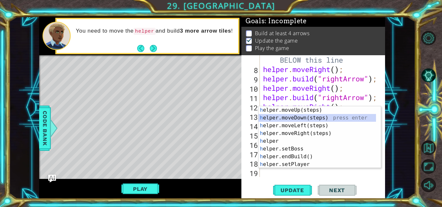
click at [325, 116] on div "h elper.moveUp(steps) press enter h elper.moveDown(steps) press enter h elper.m…" at bounding box center [316, 145] width 117 height 78
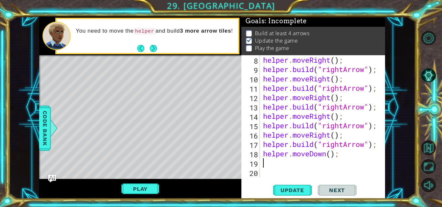
scroll to position [103, 0]
drag, startPoint x: 310, startPoint y: 156, endPoint x: 326, endPoint y: 158, distance: 16.6
click at [326, 158] on div "helper . moveRight ( ) ; helper . build ( "rightArrow" ) ; helper . moveRight (…" at bounding box center [322, 125] width 120 height 141
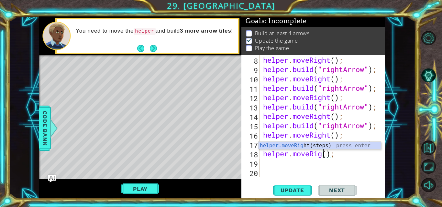
scroll to position [0, 3]
type textarea "helper.moveRight();"
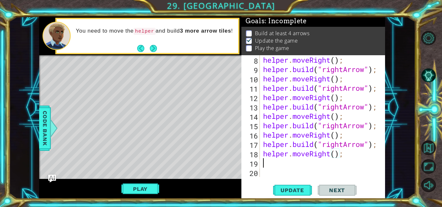
click at [302, 160] on div "helper . moveRight ( ) ; helper . build ( "rightArrow" ) ; helper . moveRight (…" at bounding box center [322, 125] width 120 height 141
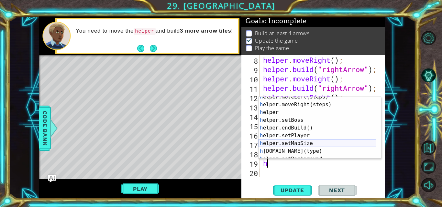
scroll to position [19, 0]
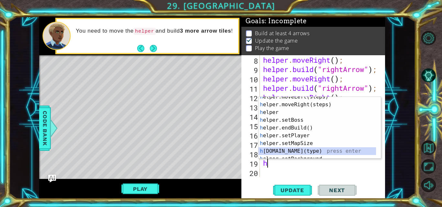
click at [301, 148] on div "h elper.moveLeft(steps) press enter h elper.moveRight(steps) press enter h elpe…" at bounding box center [316, 132] width 117 height 78
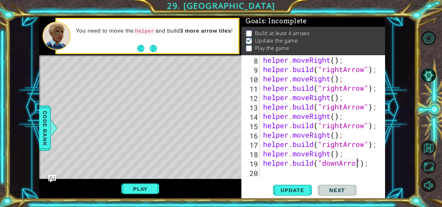
scroll to position [0, 5]
type textarea "[DOMAIN_NAME]("downArrow");"
click at [337, 180] on div "[DOMAIN_NAME]("downArrow"); 8 9 10 11 12 13 14 15 16 17 18 19 20 helper . moveR…" at bounding box center [313, 127] width 144 height 144
click at [336, 168] on div "helper . moveRight ( ) ; helper . build ( "rightArrow" ) ; helper . moveRight (…" at bounding box center [322, 125] width 120 height 141
click at [330, 177] on div "helper . moveRight ( ) ; helper . build ( "rightArrow" ) ; helper . moveRight (…" at bounding box center [322, 125] width 120 height 141
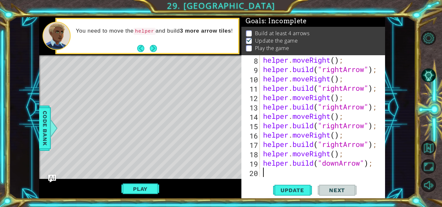
scroll to position [0, 0]
click at [305, 187] on span "Update" at bounding box center [292, 190] width 37 height 6
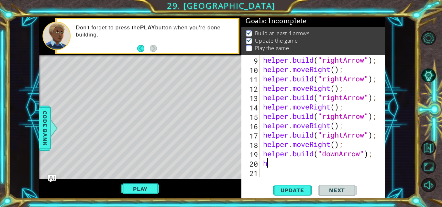
scroll to position [113, 0]
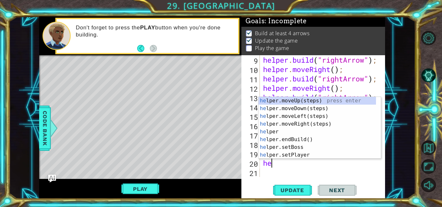
type textarea "h"
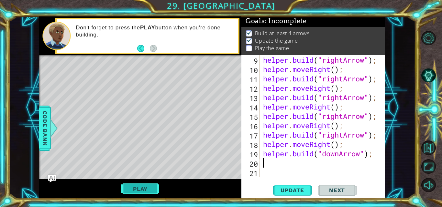
click at [143, 191] on button "Play" at bounding box center [140, 189] width 38 height 12
click at [319, 191] on button "Next" at bounding box center [337, 192] width 39 height 14
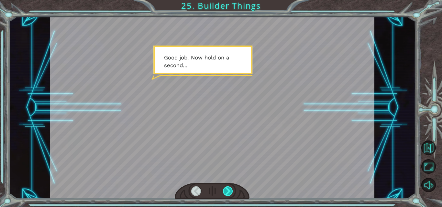
click at [227, 188] on div at bounding box center [228, 192] width 10 height 10
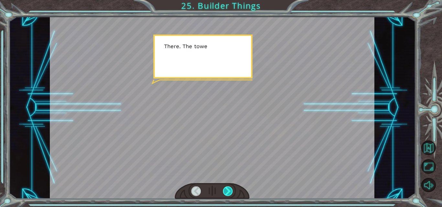
click at [227, 188] on div at bounding box center [228, 192] width 10 height 10
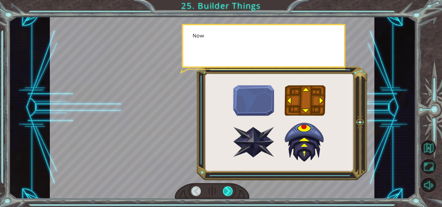
click at [227, 188] on div at bounding box center [228, 192] width 10 height 10
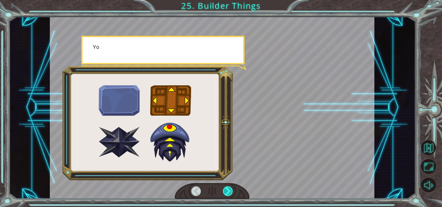
click at [227, 188] on div at bounding box center [228, 192] width 10 height 10
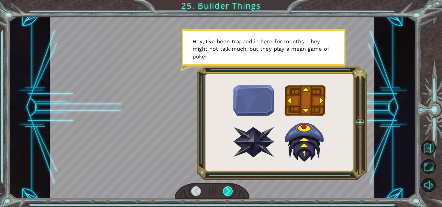
click at [227, 188] on div at bounding box center [228, 192] width 10 height 10
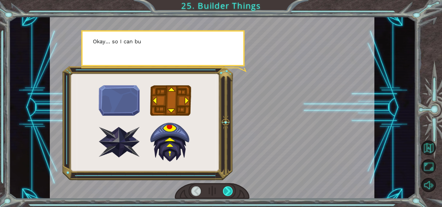
click at [227, 188] on div at bounding box center [228, 192] width 10 height 10
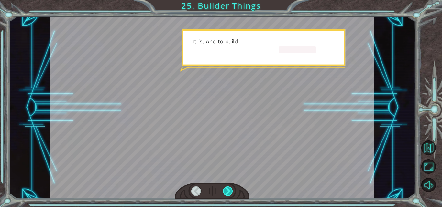
click at [227, 188] on div at bounding box center [228, 192] width 10 height 10
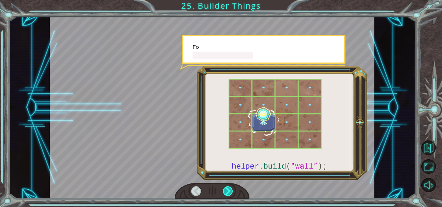
click at [227, 188] on div at bounding box center [228, 192] width 10 height 10
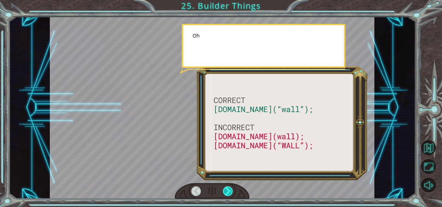
click at [227, 188] on div at bounding box center [228, 192] width 10 height 10
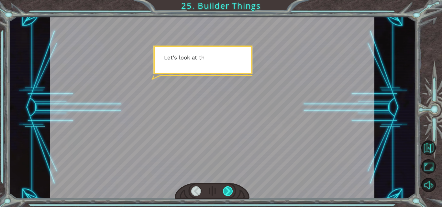
click at [227, 188] on div at bounding box center [228, 192] width 10 height 10
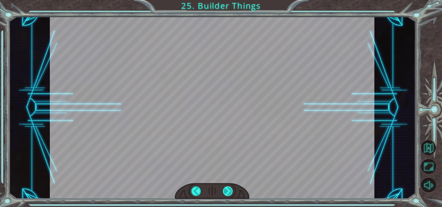
click at [227, 188] on div at bounding box center [228, 192] width 10 height 10
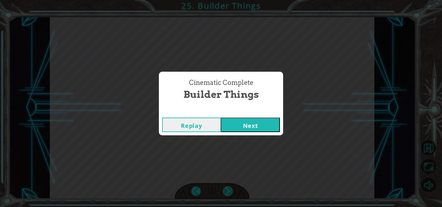
click at [227, 188] on div "Cinematic Complete Builder Things Replay Next" at bounding box center [221, 103] width 442 height 207
click at [265, 127] on button "Next" at bounding box center [250, 125] width 59 height 15
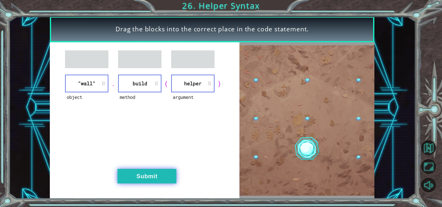
click at [151, 180] on button "Submit" at bounding box center [146, 176] width 59 height 15
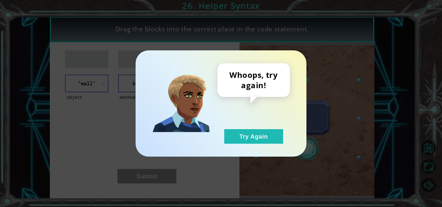
click at [262, 124] on div "Whoops, try again! Try Again" at bounding box center [253, 103] width 72 height 81
drag, startPoint x: 257, startPoint y: 133, endPoint x: 214, endPoint y: 101, distance: 53.5
click at [252, 131] on button "Try Again" at bounding box center [253, 136] width 59 height 15
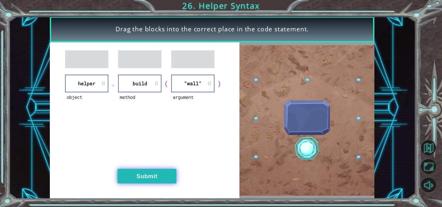
click at [157, 175] on button "Submit" at bounding box center [146, 176] width 59 height 15
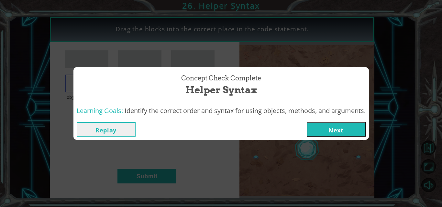
click at [321, 128] on button "Next" at bounding box center [336, 129] width 59 height 15
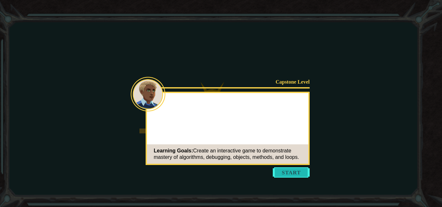
click at [292, 172] on button "Start" at bounding box center [291, 173] width 37 height 10
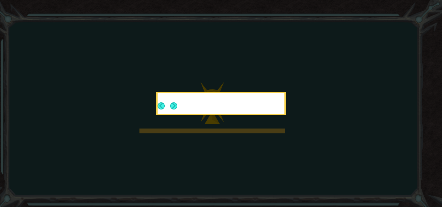
click at [196, 109] on div at bounding box center [220, 105] width 127 height 18
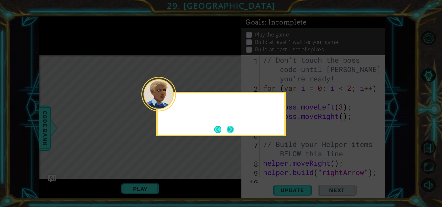
click at [170, 103] on div at bounding box center [158, 94] width 35 height 35
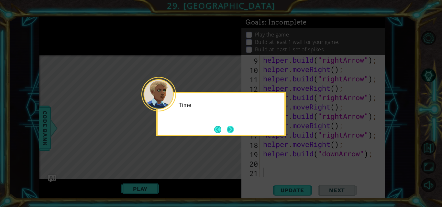
click at [170, 103] on div at bounding box center [158, 94] width 35 height 35
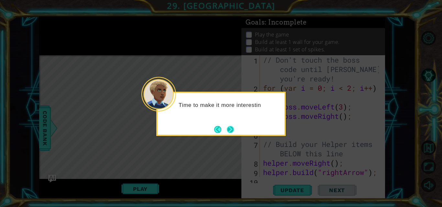
click at [228, 128] on button "Next" at bounding box center [230, 129] width 7 height 7
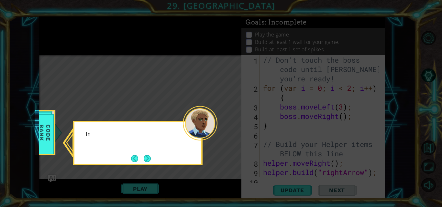
click at [229, 127] on icon at bounding box center [221, 103] width 442 height 207
drag, startPoint x: 146, startPoint y: 152, endPoint x: 145, endPoint y: 155, distance: 3.4
click at [146, 152] on div "In the CODE BANK , go to Items and then o" at bounding box center [137, 141] width 127 height 33
click at [145, 155] on button "Next" at bounding box center [147, 158] width 7 height 7
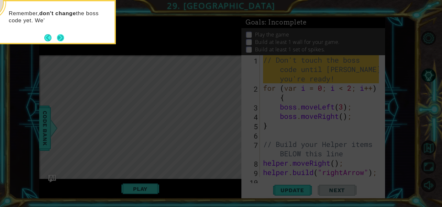
click at [60, 37] on button "Next" at bounding box center [60, 37] width 7 height 7
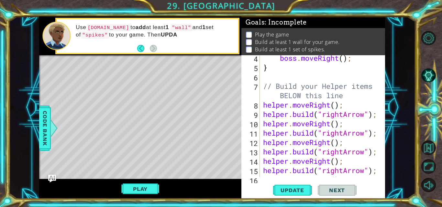
scroll to position [113, 0]
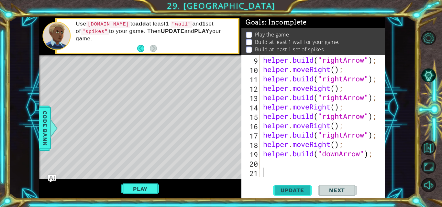
click at [285, 190] on span "Update" at bounding box center [292, 190] width 37 height 6
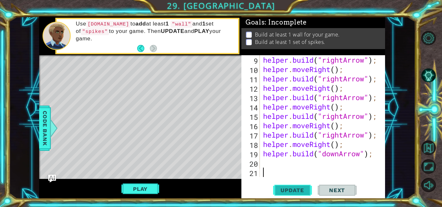
click at [298, 184] on button "Update" at bounding box center [292, 190] width 39 height 14
click at [143, 184] on button "Play" at bounding box center [140, 189] width 38 height 12
click at [132, 187] on button "Play" at bounding box center [140, 189] width 38 height 12
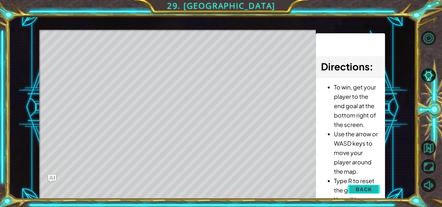
click at [368, 187] on span "Back" at bounding box center [363, 189] width 16 height 6
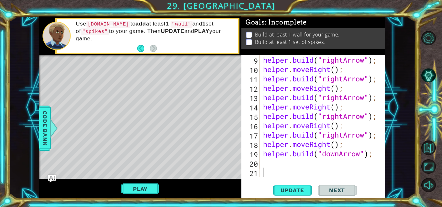
click at [286, 162] on div "helper . build ( "rightArrow" ) ; helper . moveRight ( ) ; helper . build ( "ri…" at bounding box center [322, 125] width 120 height 141
click at [294, 189] on span "Update" at bounding box center [292, 190] width 37 height 6
drag, startPoint x: 261, startPoint y: 152, endPoint x: 314, endPoint y: 160, distance: 53.1
click at [314, 160] on div "9 10 11 12 13 14 15 16 17 18 19 20 21 helper . build ( "rightArrow" ) ; helper …" at bounding box center [312, 116] width 142 height 122
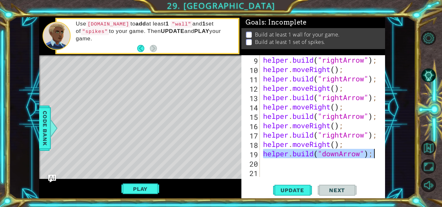
drag, startPoint x: 263, startPoint y: 157, endPoint x: 374, endPoint y: 150, distance: 112.1
click at [374, 150] on div "helper . build ( "rightArrow" ) ; helper . moveRight ( ) ; helper . build ( "ri…" at bounding box center [322, 125] width 120 height 141
type textarea "[DOMAIN_NAME]("downArrow");"
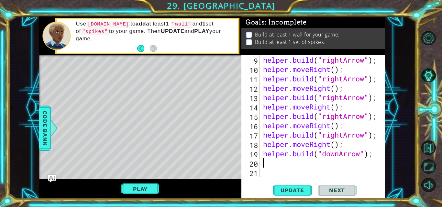
click at [278, 163] on div "helper . build ( "rightArrow" ) ; helper . moveRight ( ) ; helper . build ( "ri…" at bounding box center [322, 125] width 120 height 141
type textarea "h"
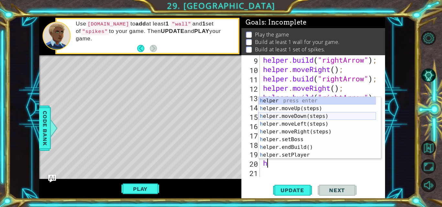
click at [298, 118] on div "h elper press enter h elper.moveUp(steps) press enter h elper.moveDown(steps) p…" at bounding box center [316, 136] width 117 height 78
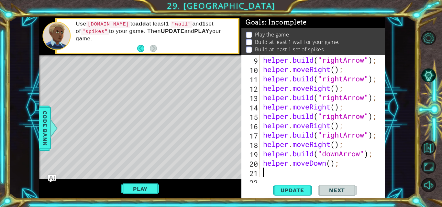
scroll to position [122, 0]
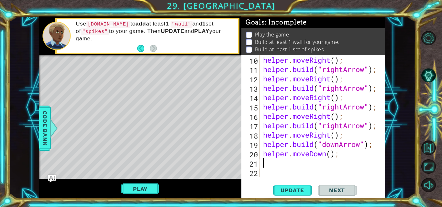
paste textarea "[DOMAIN_NAME]("downArrow");"
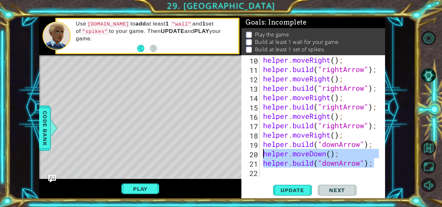
drag, startPoint x: 374, startPoint y: 161, endPoint x: 263, endPoint y: 153, distance: 110.9
click at [263, 153] on div "helper . moveRight ( ) ; helper . build ( "rightArrow" ) ; helper . moveRight (…" at bounding box center [322, 125] width 120 height 141
type textarea "helper.moveDown(); [DOMAIN_NAME]("downArrow");"
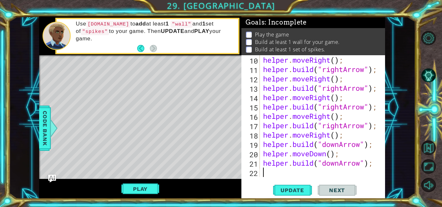
click at [341, 174] on div "helper . moveRight ( ) ; helper . build ( "rightArrow" ) ; helper . moveRight (…" at bounding box center [322, 125] width 120 height 141
paste textarea "[DOMAIN_NAME]("downArrow");"
paste textarea "Code Area"
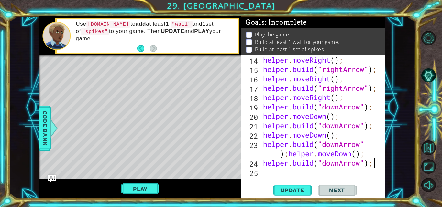
scroll to position [159, 0]
type textarea "[DOMAIN_NAME]("downArrow");"
click at [297, 186] on button "Update" at bounding box center [292, 190] width 39 height 14
click at [302, 168] on div "helper . moveRight ( ) ; helper . build ( "rightArrow" ) ; helper . moveRight (…" at bounding box center [322, 125] width 120 height 141
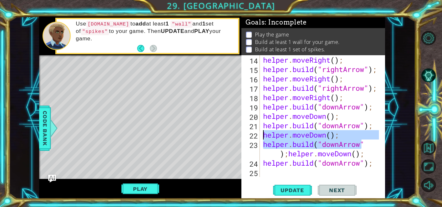
drag, startPoint x: 361, startPoint y: 144, endPoint x: 261, endPoint y: 134, distance: 100.1
click at [261, 134] on div "14 15 16 17 18 19 20 21 22 23 24 25 helper . moveRight ( ) ; helper . build ( "…" at bounding box center [312, 116] width 142 height 122
type textarea "helper.moveDown(); [DOMAIN_NAME]("downArrow");helper.moveDown();"
click at [277, 172] on div "helper . moveRight ( ) ; helper . build ( "rightArrow" ) ; helper . moveRight (…" at bounding box center [322, 125] width 120 height 141
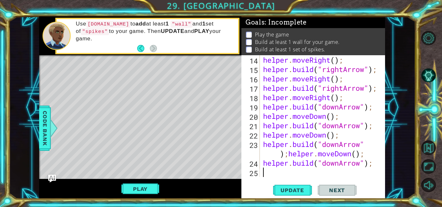
paste textarea "[DOMAIN_NAME]("downArrow"
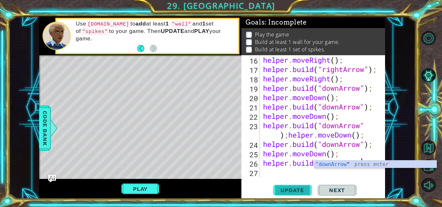
click at [299, 193] on span "Update" at bounding box center [292, 190] width 37 height 6
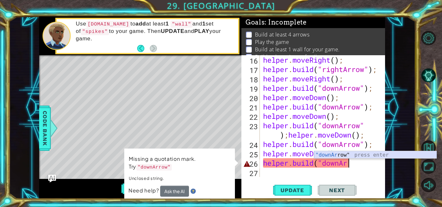
click at [331, 156] on div ""[PERSON_NAME] row" press enter" at bounding box center [375, 162] width 122 height 23
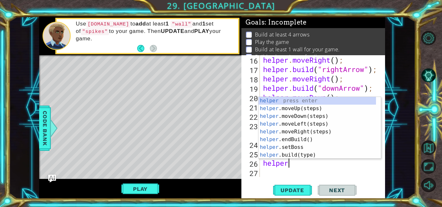
scroll to position [0, 0]
type textarea "h"
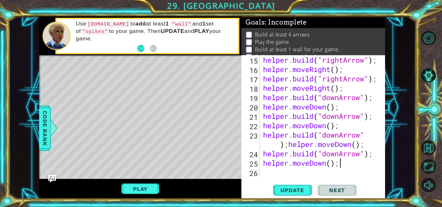
scroll to position [169, 0]
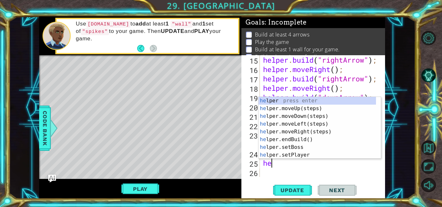
type textarea "h"
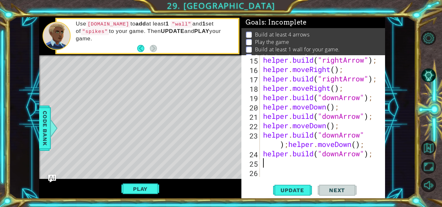
click at [159, 186] on button "Play" at bounding box center [140, 189] width 38 height 12
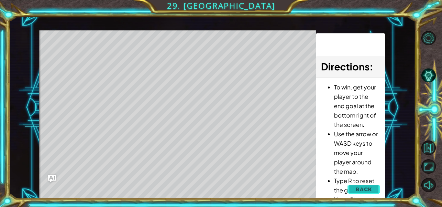
click at [368, 187] on span "Back" at bounding box center [363, 189] width 16 height 6
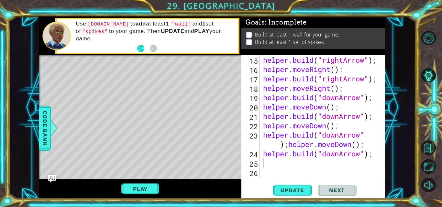
click at [316, 161] on div "helper . build ( "rightArrow" ) ; helper . moveRight ( ) ; helper . build ( "ri…" at bounding box center [322, 125] width 120 height 141
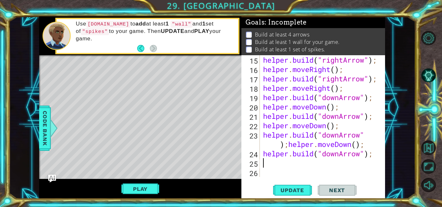
type textarea "h"
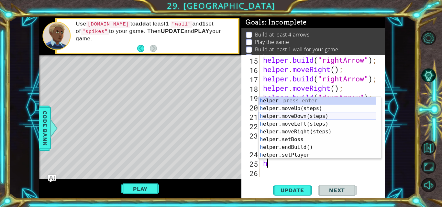
click at [308, 117] on div "h elper press enter h elper.moveUp(steps) press enter h elper.moveDown(steps) p…" at bounding box center [316, 136] width 117 height 78
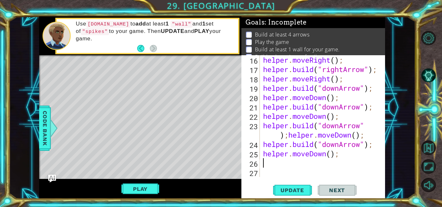
scroll to position [178, 0]
type textarea "h"
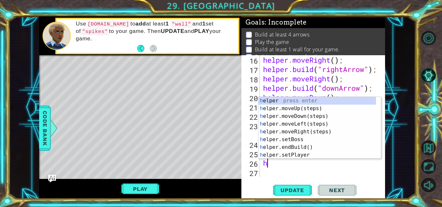
drag, startPoint x: 321, startPoint y: 164, endPoint x: 325, endPoint y: 166, distance: 4.2
click at [325, 166] on div "helper . moveRight ( ) ; helper . build ( "rightArrow" ) ; helper . moveRight (…" at bounding box center [322, 125] width 120 height 141
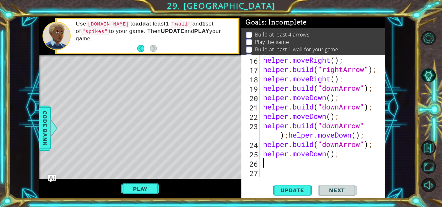
type textarea "h"
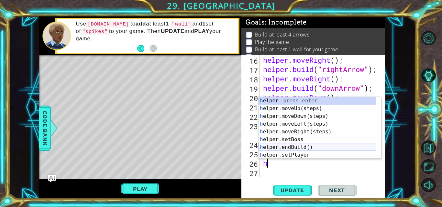
click at [313, 146] on div "h elper press enter h elper.moveUp(steps) press enter h elper.moveDown(steps) p…" at bounding box center [316, 136] width 117 height 78
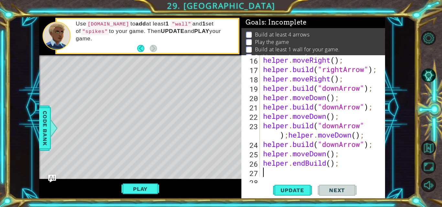
scroll to position [188, 0]
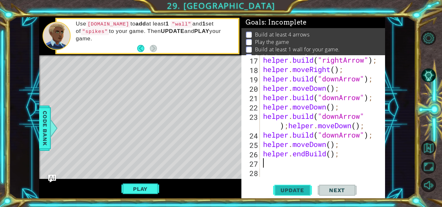
click at [299, 189] on span "Update" at bounding box center [292, 190] width 37 height 6
click at [330, 153] on div "helper . build ( "rightArrow" ) ; helper . moveRight ( ) ; helper . build ( "do…" at bounding box center [322, 125] width 120 height 141
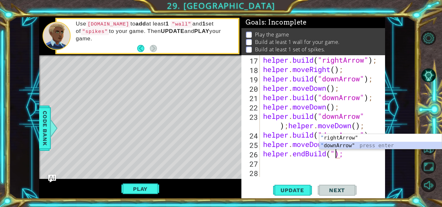
click at [333, 148] on div "" rightArrow" press enter " downArrow" press enter" at bounding box center [380, 149] width 122 height 31
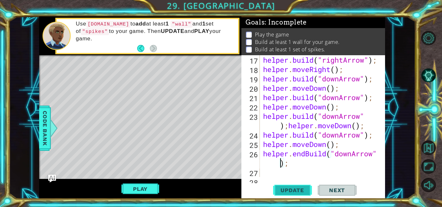
type textarea "helper.endBuild("downArrow");"
click at [294, 185] on button "Update" at bounding box center [292, 190] width 39 height 14
click at [136, 190] on button "Play" at bounding box center [140, 189] width 38 height 12
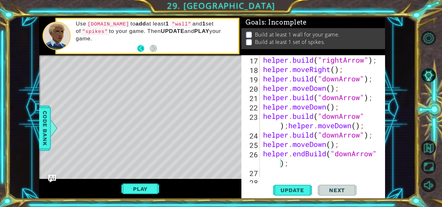
click at [142, 49] on button "Back" at bounding box center [143, 48] width 13 height 7
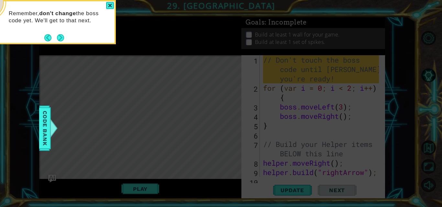
scroll to position [0, 0]
click at [437, 46] on icon at bounding box center [221, 31] width 442 height 352
drag, startPoint x: 406, startPoint y: 0, endPoint x: 266, endPoint y: 23, distance: 141.3
click at [247, 37] on icon at bounding box center [221, 31] width 442 height 352
